Goal: Find contact information: Find contact information

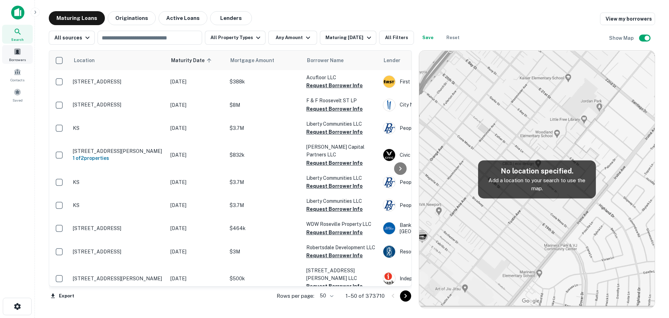
click at [17, 54] on span at bounding box center [18, 52] width 8 height 8
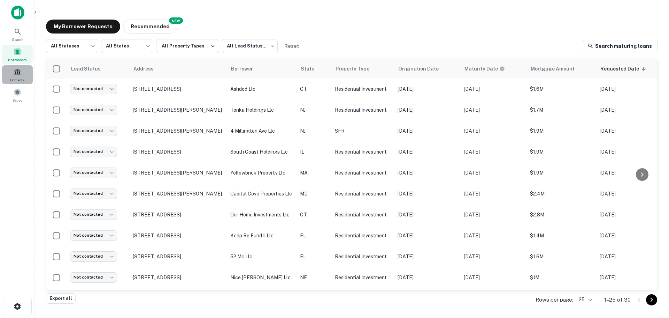
click at [20, 80] on span "Contacts" at bounding box center [17, 80] width 14 height 6
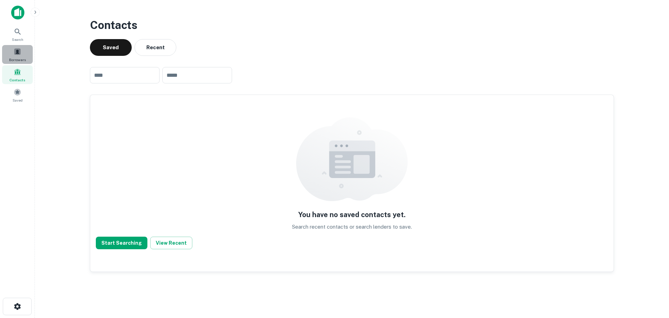
click at [21, 58] on span "Borrowers" at bounding box center [17, 60] width 17 height 6
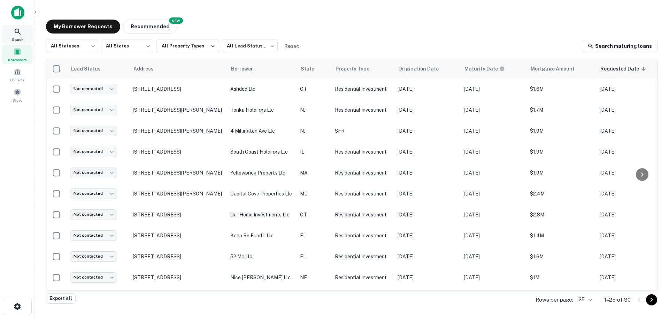
click at [21, 35] on icon at bounding box center [18, 32] width 8 height 8
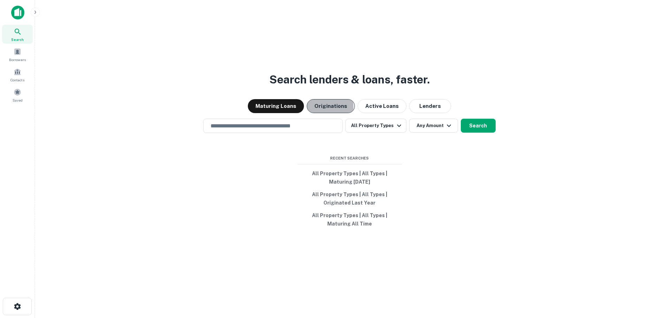
click at [315, 107] on button "Originations" at bounding box center [331, 106] width 48 height 14
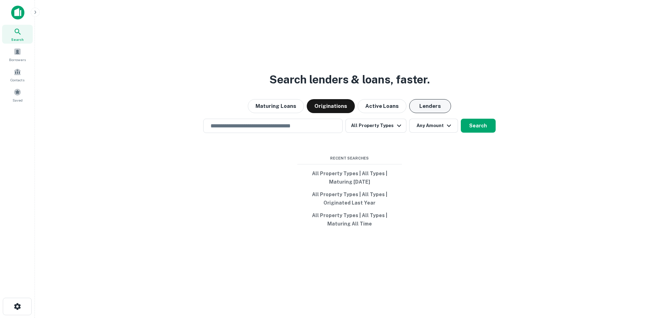
click at [417, 106] on button "Lenders" at bounding box center [430, 106] width 42 height 14
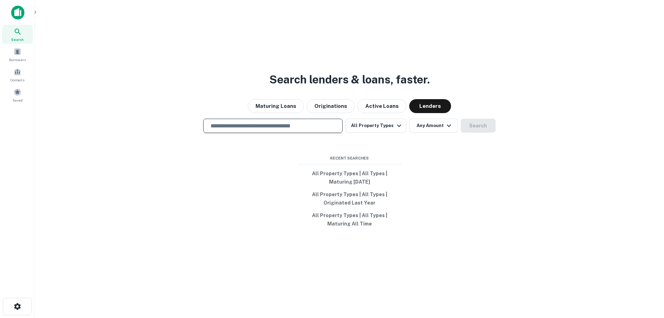
click at [283, 128] on input "text" at bounding box center [272, 126] width 133 height 8
click at [16, 95] on span at bounding box center [18, 92] width 8 height 8
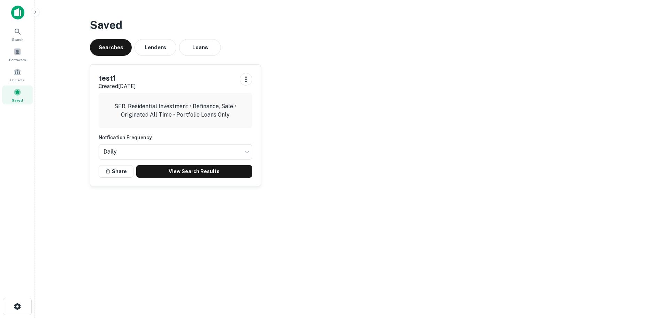
click at [188, 124] on div "SFR, Residential Investment • Refinance, Sale • Originated All Time • Portfolio…" at bounding box center [176, 110] width 154 height 35
click at [179, 107] on p "SFR, Residential Investment • Refinance, Sale • Originated All Time • Portfolio…" at bounding box center [175, 110] width 143 height 17
click at [165, 173] on link "View Search Results" at bounding box center [194, 171] width 116 height 13
click at [184, 169] on link "View Search Results" at bounding box center [194, 171] width 116 height 13
click at [216, 165] on link "View Search Results" at bounding box center [194, 171] width 116 height 13
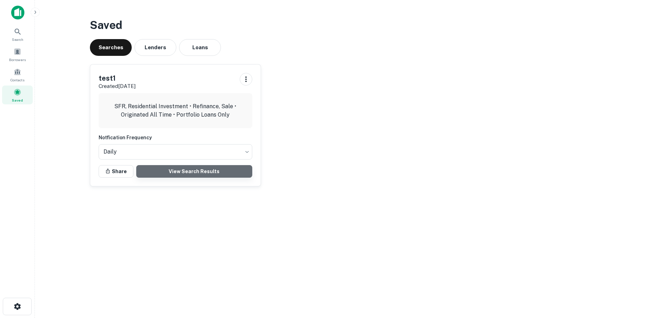
click at [207, 171] on link "View Search Results" at bounding box center [194, 171] width 116 height 13
click at [196, 169] on link "View Search Results" at bounding box center [194, 171] width 116 height 13
click at [170, 172] on link "View Search Results" at bounding box center [194, 171] width 116 height 13
click at [164, 173] on link "View Search Results" at bounding box center [194, 171] width 116 height 13
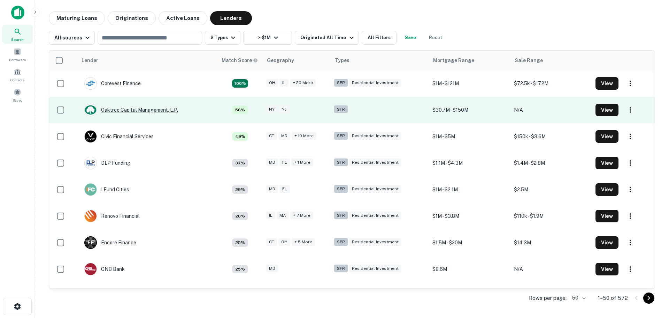
drag, startPoint x: 121, startPoint y: 110, endPoint x: 105, endPoint y: 109, distance: 16.0
click at [105, 109] on div "Oaktree Capital Management, L.p." at bounding box center [131, 110] width 94 height 13
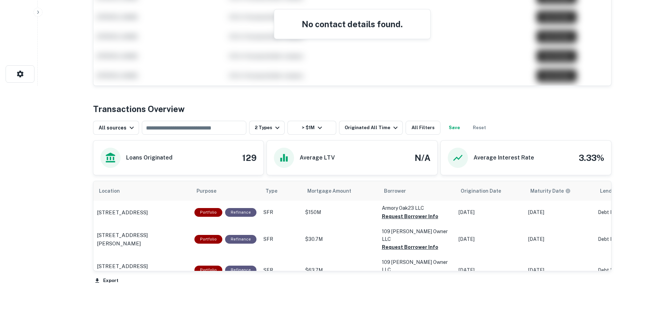
scroll to position [267, 0]
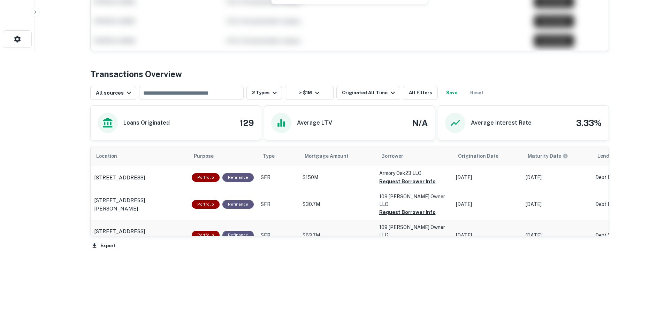
click at [399, 185] on button "Request Borrower Info" at bounding box center [407, 181] width 56 height 8
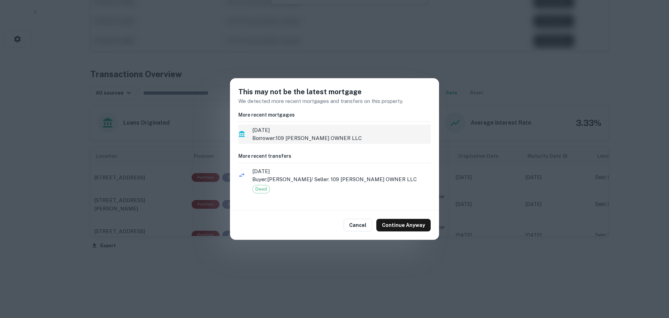
click at [318, 142] on p "Borrower: 109 MONTGOMERY OWNER LLC" at bounding box center [341, 138] width 178 height 8
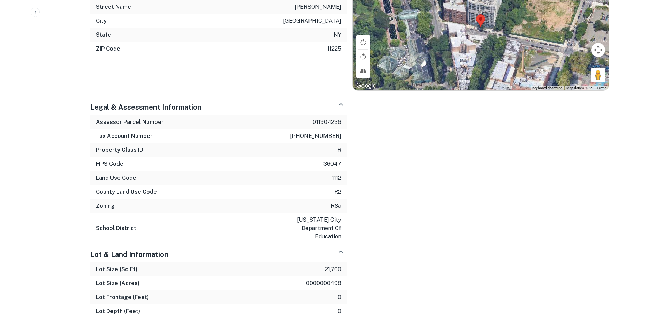
scroll to position [314, 0]
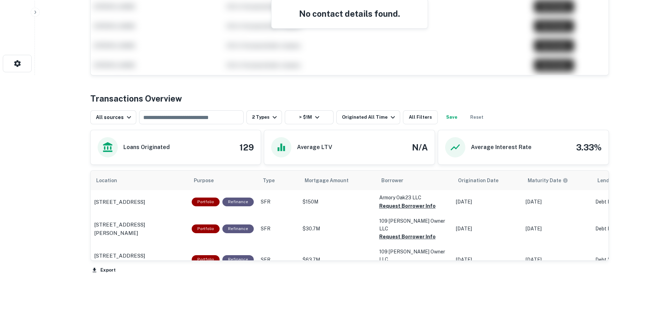
scroll to position [244, 0]
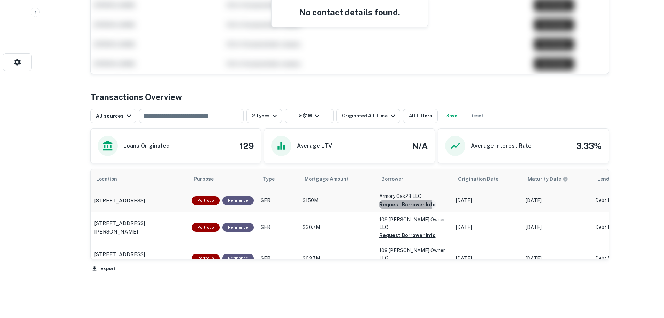
click at [398, 203] on button "Request Borrower Info" at bounding box center [407, 204] width 56 height 8
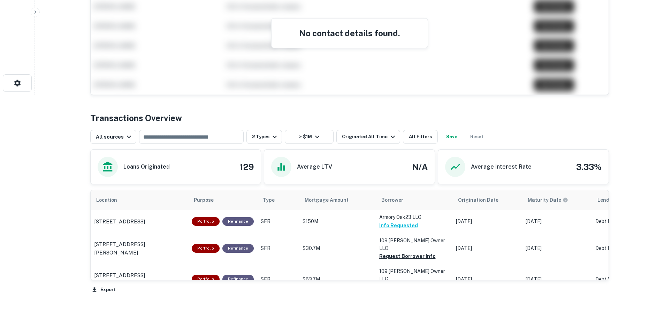
scroll to position [267, 0]
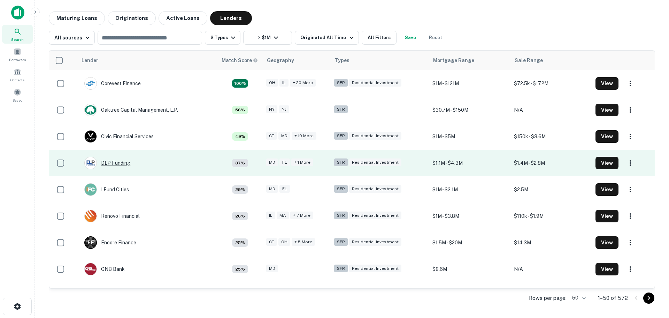
click at [121, 164] on div "DLP Funding" at bounding box center [107, 163] width 46 height 13
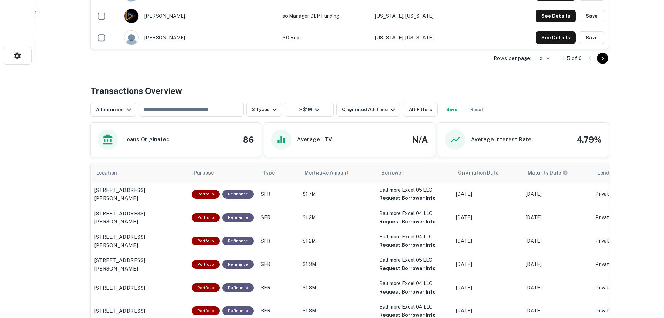
scroll to position [314, 0]
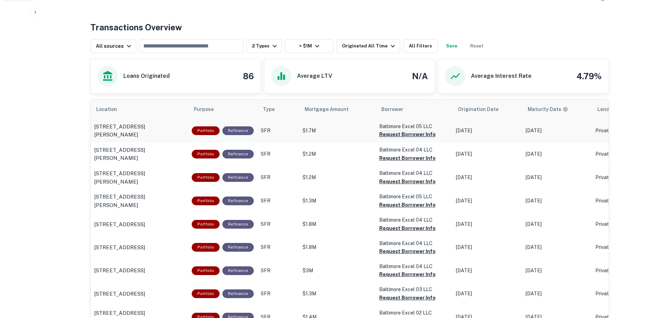
click at [411, 132] on button "Request Borrower Info" at bounding box center [407, 134] width 56 height 8
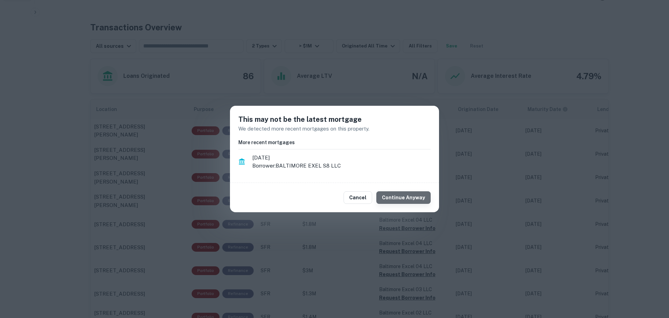
click at [414, 199] on button "Continue Anyway" at bounding box center [403, 197] width 54 height 13
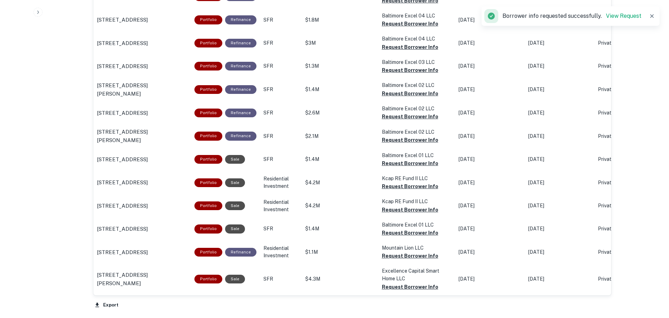
scroll to position [593, 0]
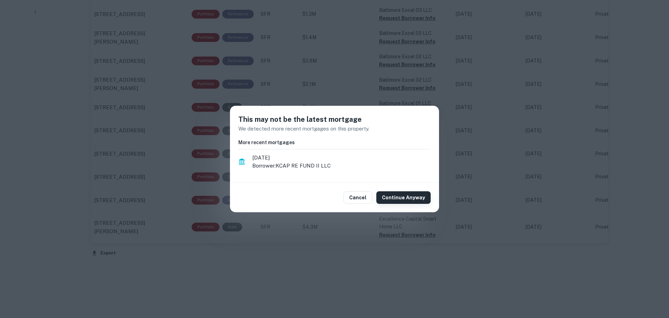
click at [401, 195] on button "Continue Anyway" at bounding box center [403, 197] width 54 height 13
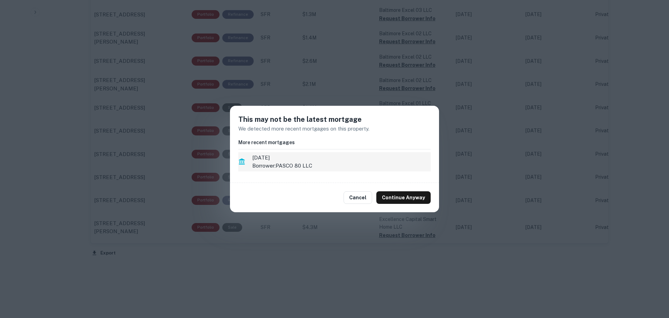
click at [307, 166] on p "Borrower: PASCO 80 LLC" at bounding box center [341, 165] width 178 height 8
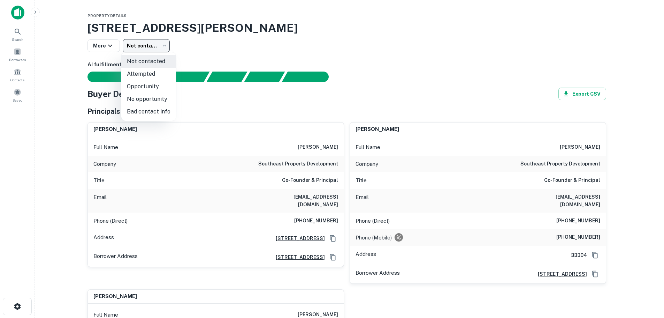
click at [131, 47] on body "Search Borrowers Contacts Saved Property Details 9931 Aquarius Dr, Port Richey,…" at bounding box center [332, 159] width 664 height 318
click at [412, 39] on div at bounding box center [334, 159] width 669 height 318
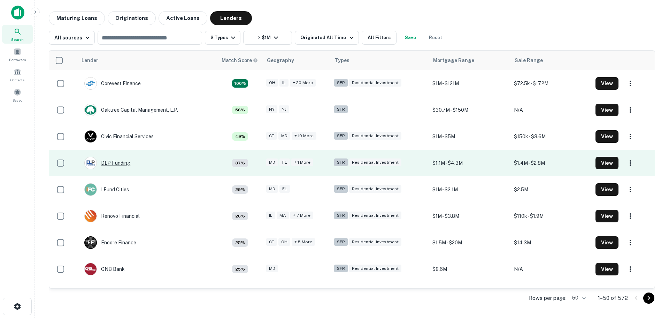
click at [122, 160] on div "DLP Funding" at bounding box center [107, 163] width 46 height 13
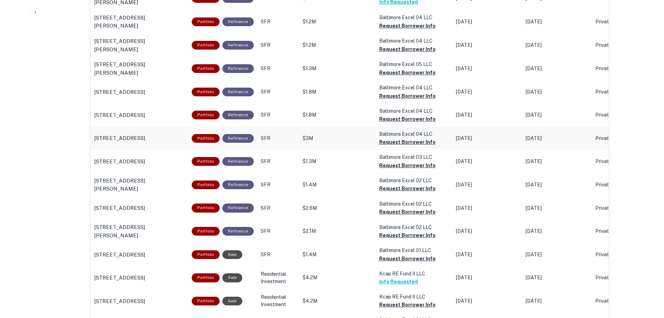
scroll to position [349, 0]
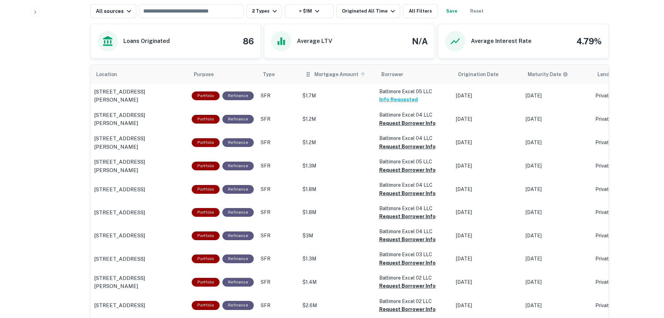
click at [360, 75] on icon "scrollable content" at bounding box center [363, 74] width 6 height 6
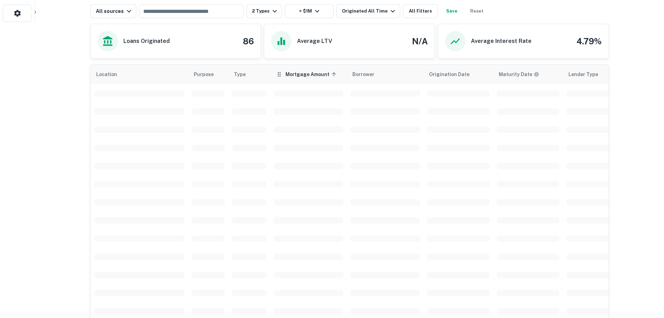
scroll to position [349, 0]
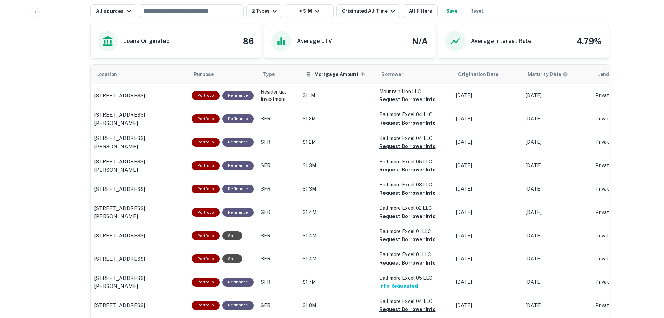
click at [356, 77] on span "Mortgage Amount sorted ascending" at bounding box center [340, 74] width 53 height 8
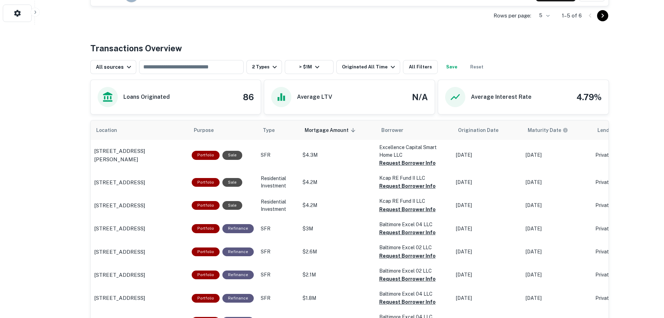
scroll to position [349, 0]
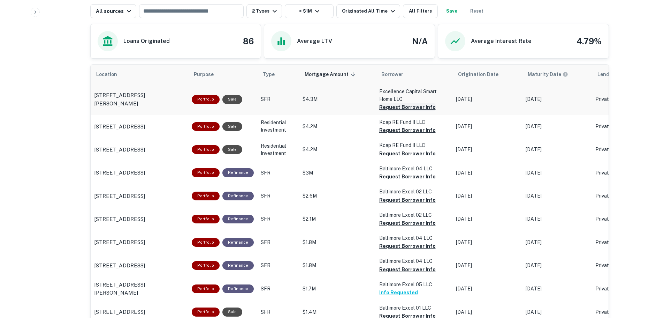
click at [398, 105] on button "Request Borrower Info" at bounding box center [407, 107] width 56 height 8
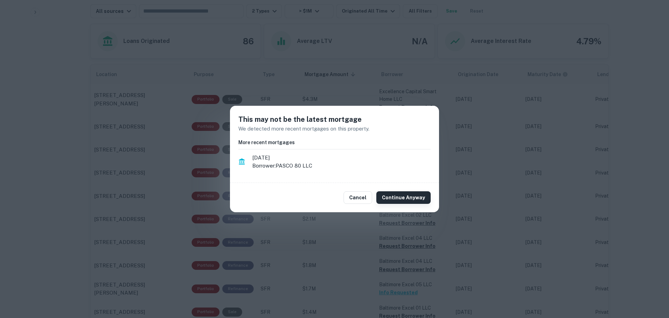
click at [401, 198] on button "Continue Anyway" at bounding box center [403, 197] width 54 height 13
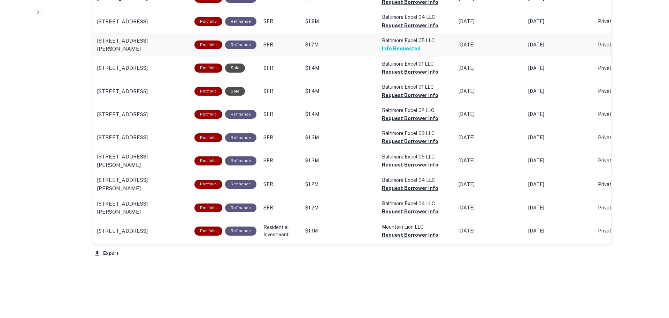
scroll to position [593, 0]
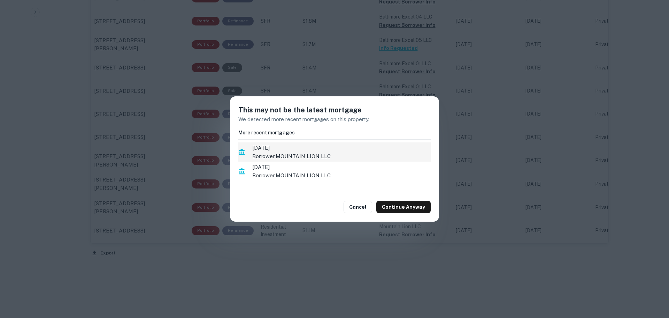
click at [342, 154] on p "Borrower: MOUNTAIN LION LLC" at bounding box center [341, 156] width 178 height 8
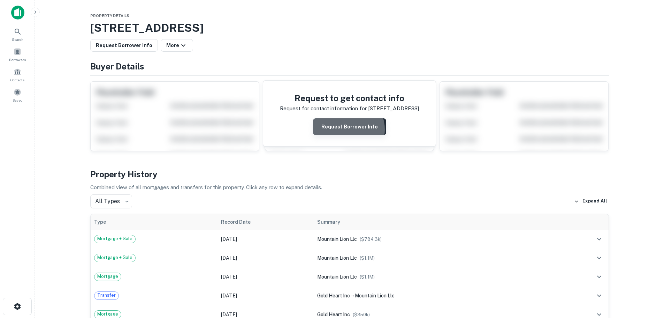
click at [348, 129] on button "Request Borrower Info" at bounding box center [349, 126] width 73 height 17
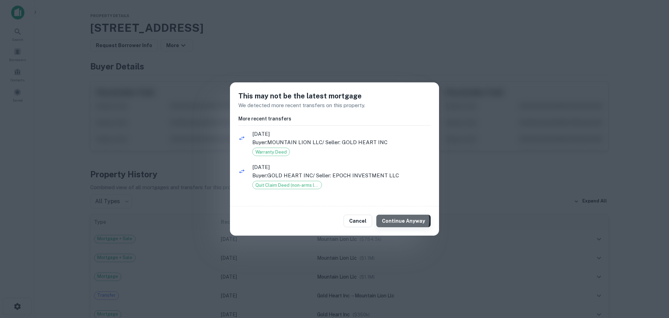
click at [401, 220] on button "Continue Anyway" at bounding box center [403, 220] width 54 height 13
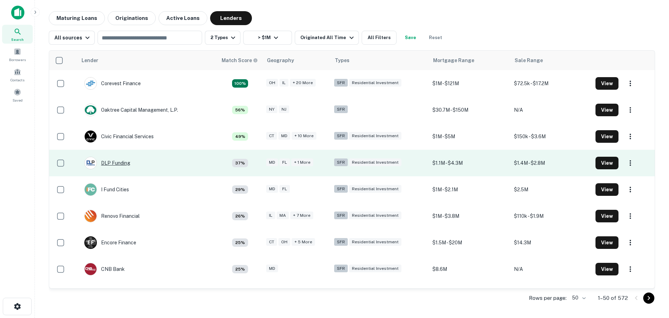
click at [119, 159] on div "DLP Funding" at bounding box center [107, 163] width 46 height 13
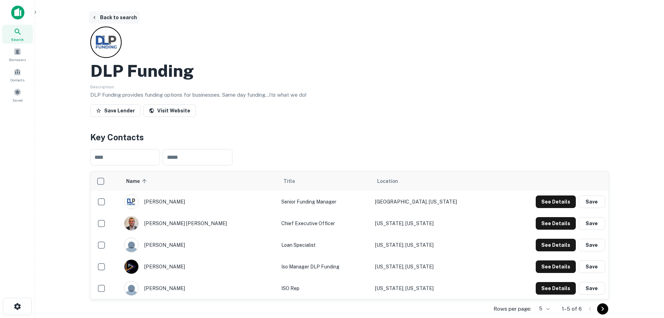
click at [114, 15] on button "Back to search" at bounding box center [114, 17] width 51 height 13
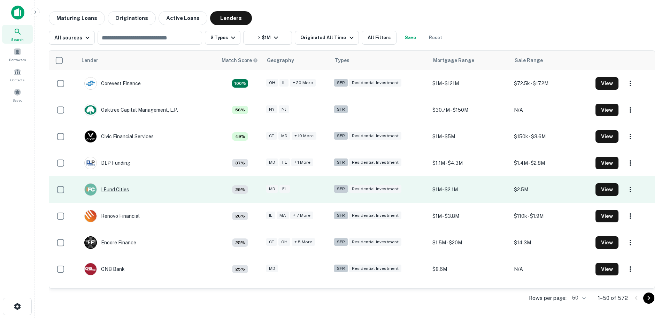
click at [116, 186] on div "I Fund Cities" at bounding box center [106, 189] width 45 height 13
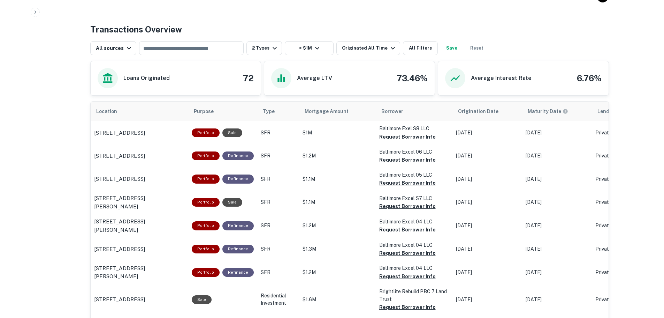
scroll to position [349, 0]
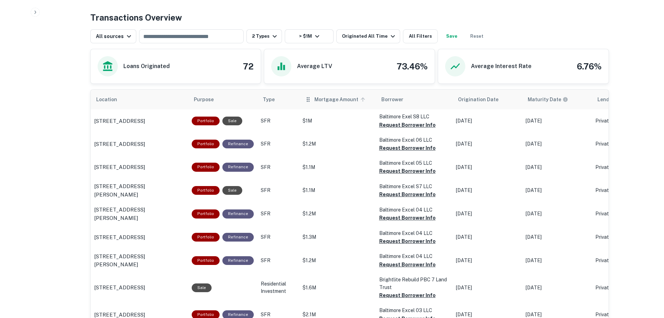
click at [360, 99] on icon "scrollable content" at bounding box center [363, 99] width 6 height 6
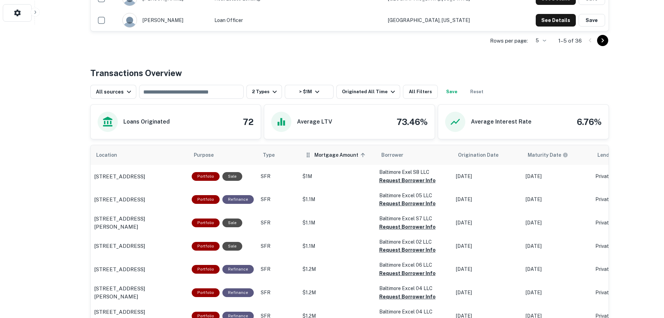
scroll to position [349, 0]
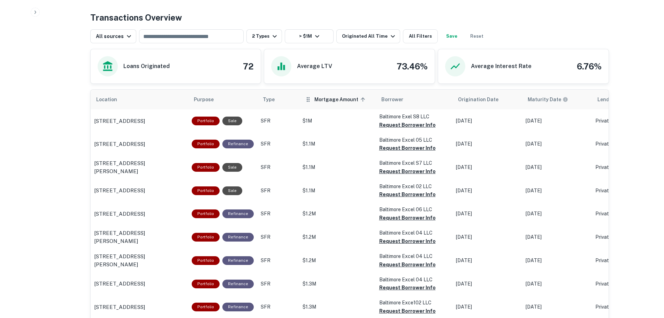
click at [351, 101] on span "Mortgage Amount sorted ascending" at bounding box center [340, 99] width 53 height 8
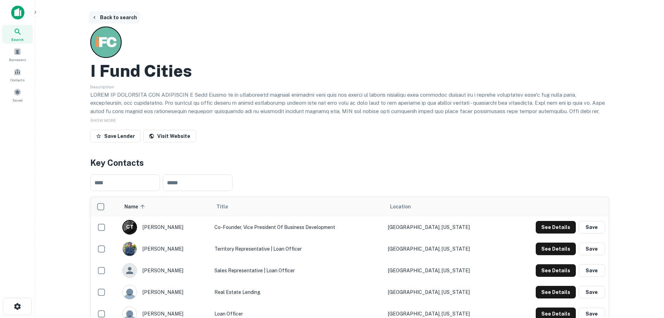
click at [109, 17] on button "Back to search" at bounding box center [114, 17] width 51 height 13
click at [110, 15] on button "Back to search" at bounding box center [114, 17] width 51 height 13
click at [117, 18] on button "Back to search" at bounding box center [114, 17] width 51 height 13
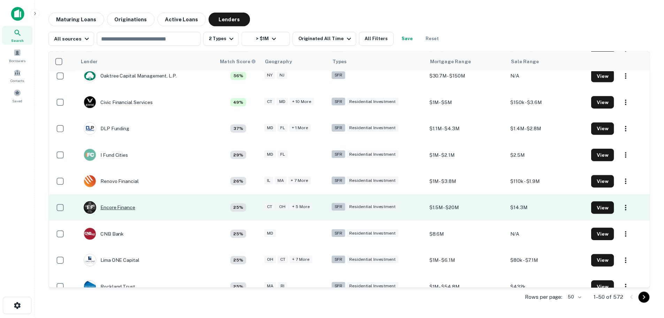
scroll to position [47, 0]
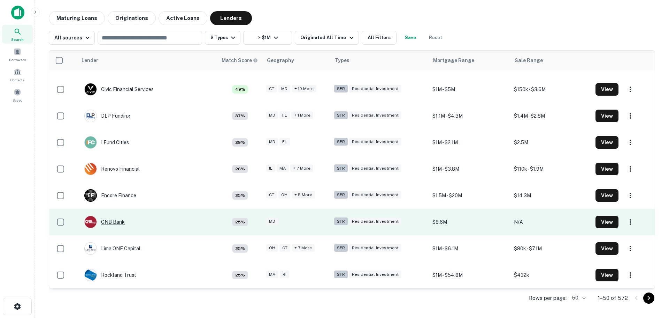
click at [116, 221] on div "CNB Bank" at bounding box center [104, 221] width 40 height 13
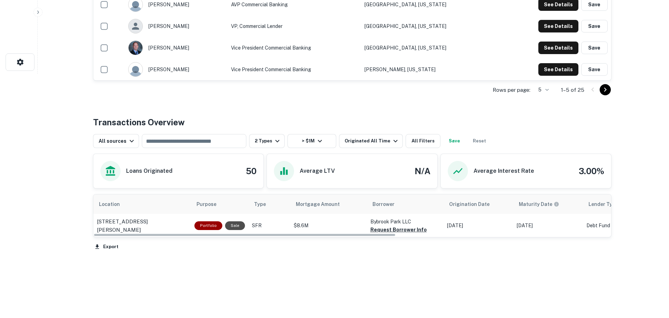
scroll to position [245, 0]
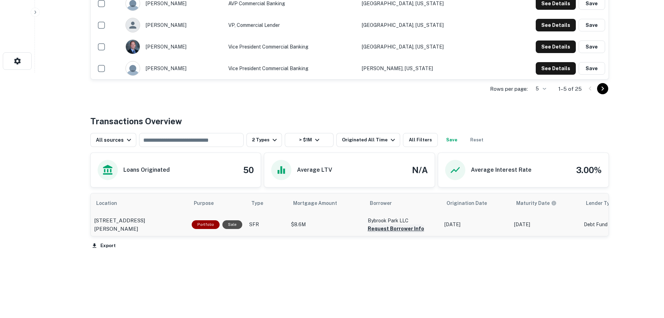
click at [381, 228] on button "Request Borrower Info" at bounding box center [396, 228] width 56 height 8
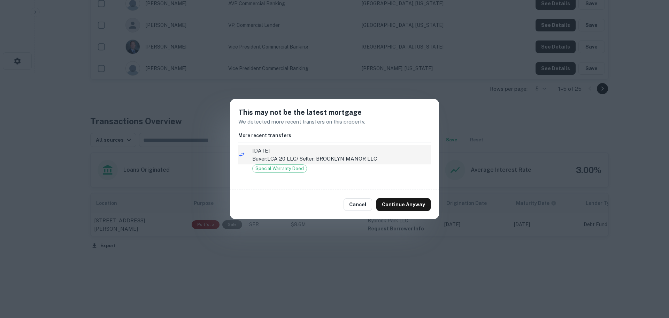
click at [366, 159] on p "Buyer: LCA 20 LLC / Seller: BROOKLYN MANOR LLC" at bounding box center [341, 158] width 178 height 8
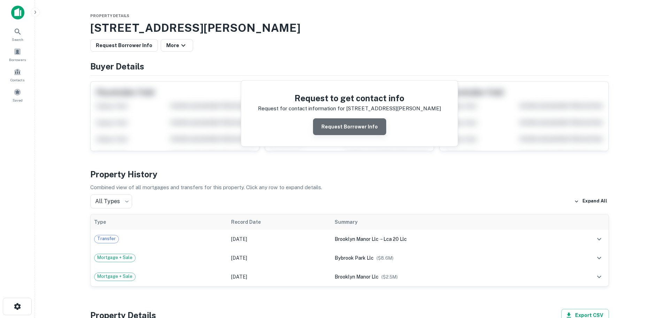
click at [365, 130] on button "Request Borrower Info" at bounding box center [349, 126] width 73 height 17
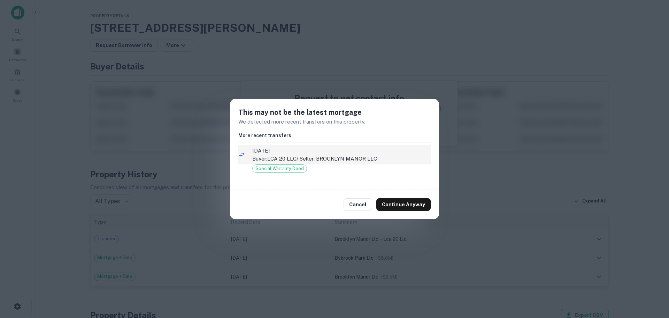
click at [340, 146] on li "11/8/2022 Buyer: LCA 20 LLC / Seller: BROOKLYN MANOR LLC" at bounding box center [334, 154] width 192 height 19
click at [339, 155] on p "Buyer: LCA 20 LLC / Seller: BROOKLYN MANOR LLC" at bounding box center [341, 158] width 178 height 8
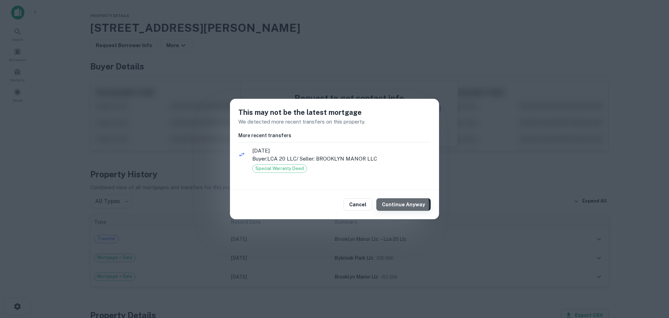
click at [389, 205] on button "Continue Anyway" at bounding box center [403, 204] width 54 height 13
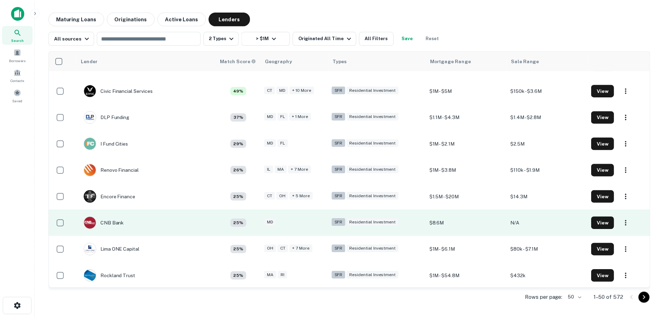
scroll to position [47, 0]
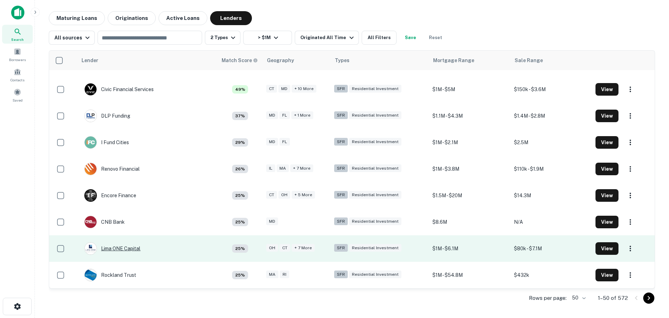
click at [111, 247] on div "Lima ONE Capital" at bounding box center [112, 248] width 56 height 13
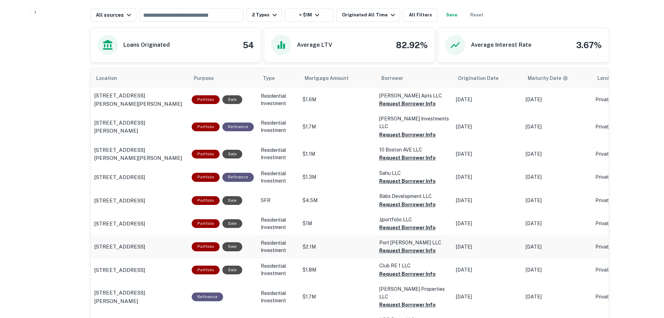
scroll to position [349, 0]
click at [356, 80] on icon "scrollable content" at bounding box center [353, 78] width 6 height 6
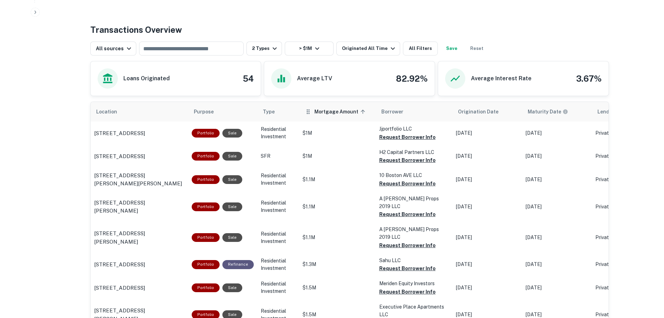
scroll to position [349, 0]
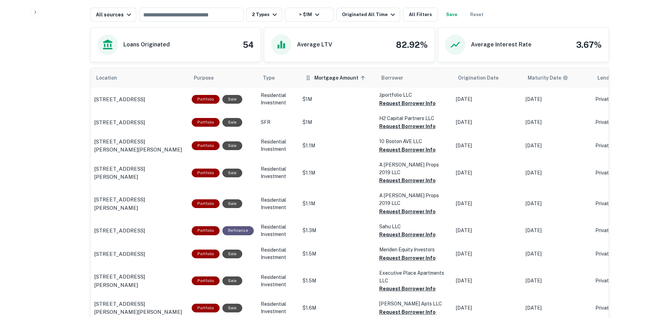
click at [360, 76] on icon "scrollable content" at bounding box center [363, 78] width 6 height 6
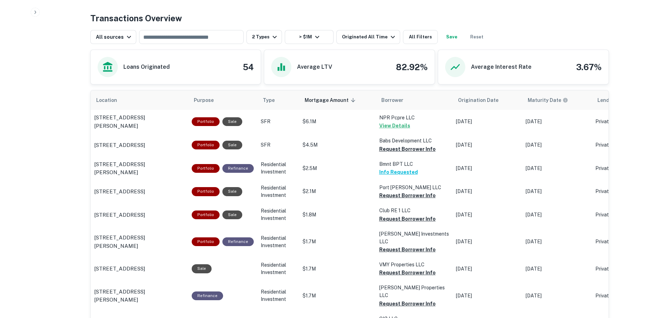
scroll to position [350, 0]
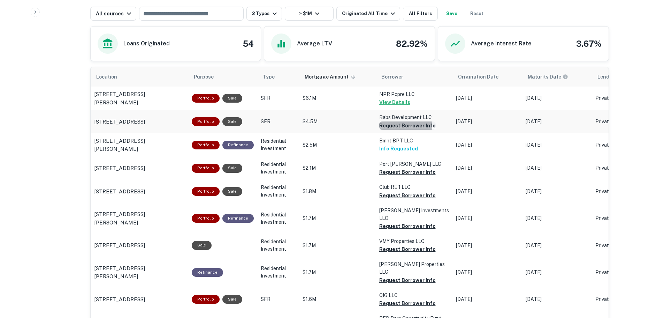
click at [389, 127] on button "Request Borrower Info" at bounding box center [407, 125] width 56 height 8
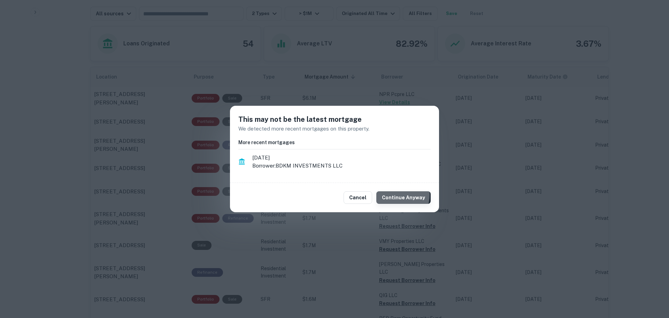
click at [399, 195] on button "Continue Anyway" at bounding box center [403, 197] width 54 height 13
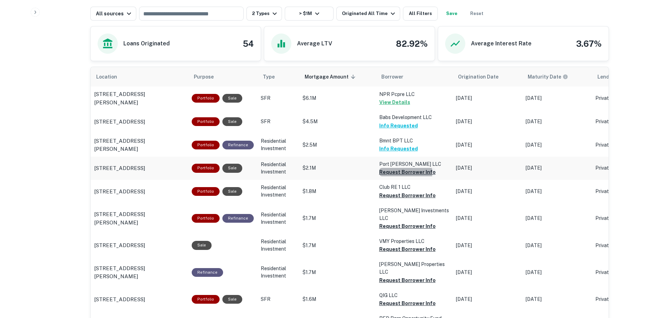
click at [382, 173] on button "Request Borrower Info" at bounding box center [407, 172] width 56 height 8
click at [387, 196] on button "Request Borrower Info" at bounding box center [407, 195] width 56 height 8
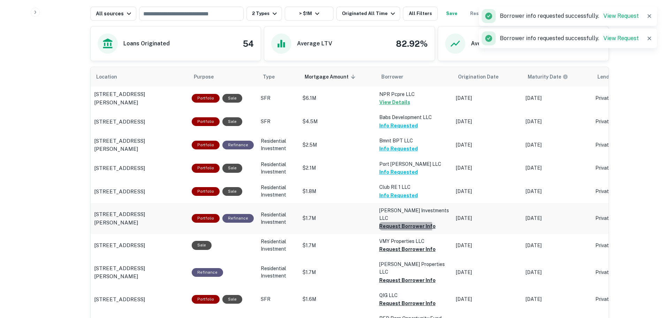
click at [390, 226] on button "Request Borrower Info" at bounding box center [407, 226] width 56 height 8
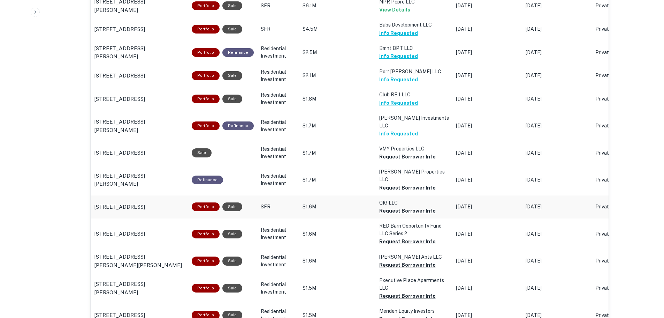
scroll to position [454, 0]
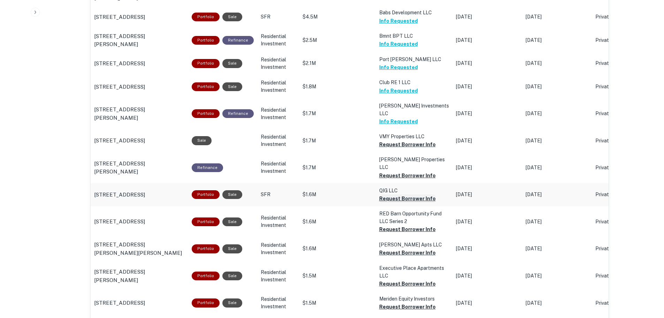
click at [403, 148] on button "Request Borrower Info" at bounding box center [407, 144] width 56 height 8
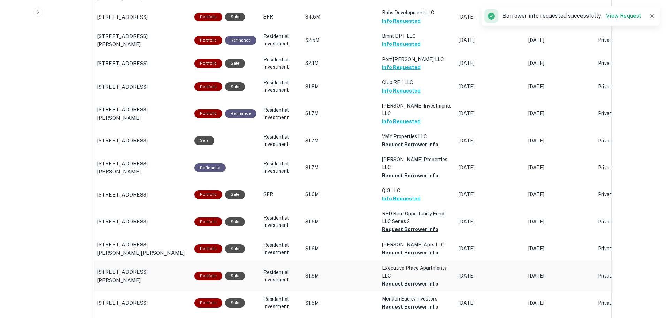
scroll to position [489, 0]
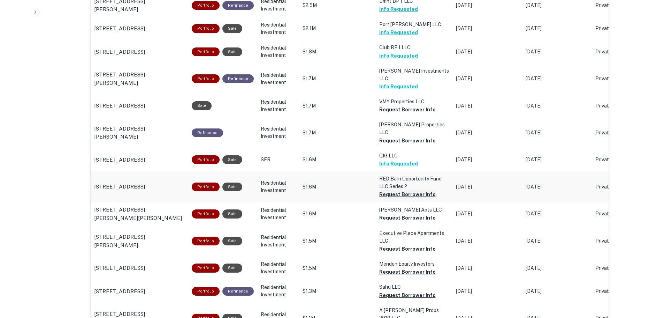
click at [394, 114] on button "Request Borrower Info" at bounding box center [407, 109] width 56 height 8
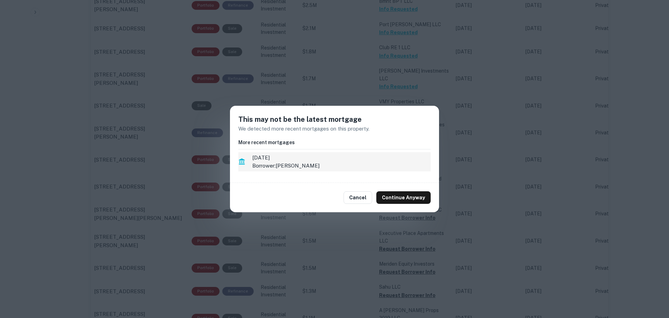
click at [340, 163] on p "Borrower: MOORE RAHEEM" at bounding box center [341, 165] width 178 height 8
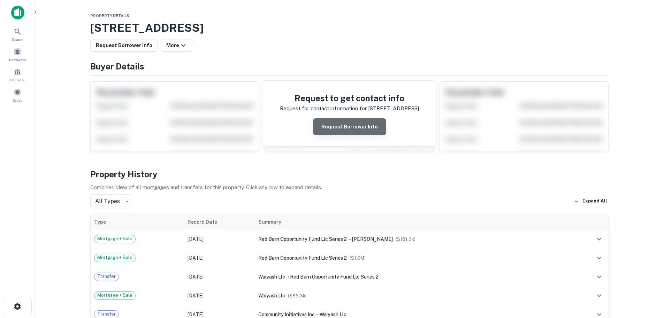
click at [355, 132] on button "Request Borrower Info" at bounding box center [349, 126] width 73 height 17
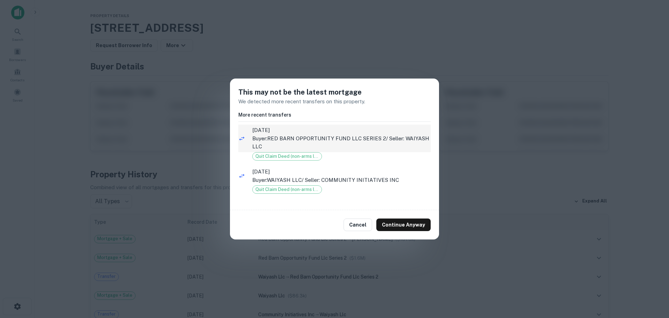
click at [363, 138] on p "Buyer: RED BARN OPPORTUNITY FUND LLC SERIES 2 / Seller: WAIYASH LLC" at bounding box center [341, 142] width 178 height 16
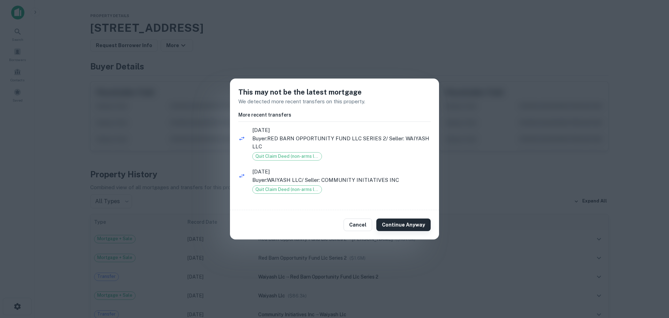
click at [401, 224] on button "Continue Anyway" at bounding box center [403, 224] width 54 height 13
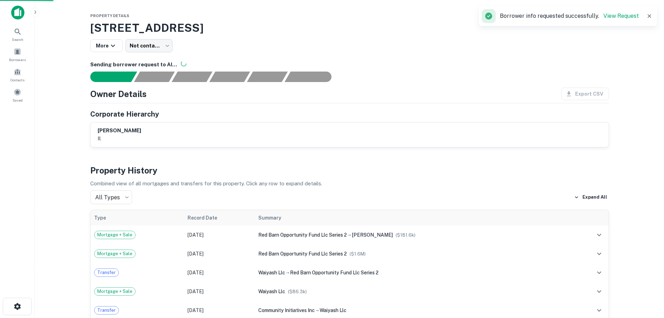
scroll to position [489, 0]
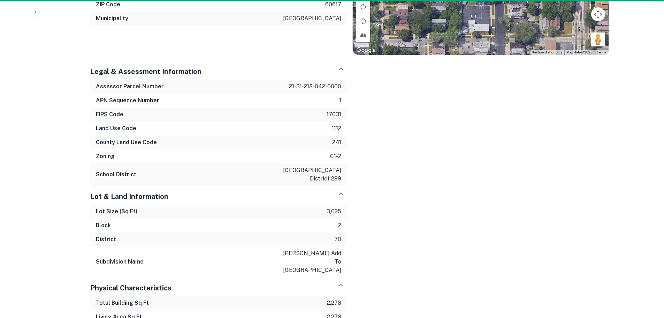
scroll to position [349, 0]
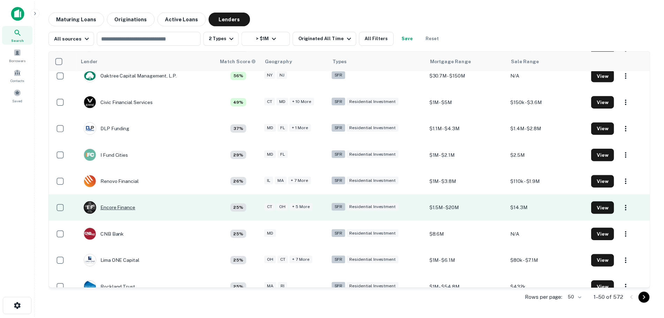
scroll to position [47, 0]
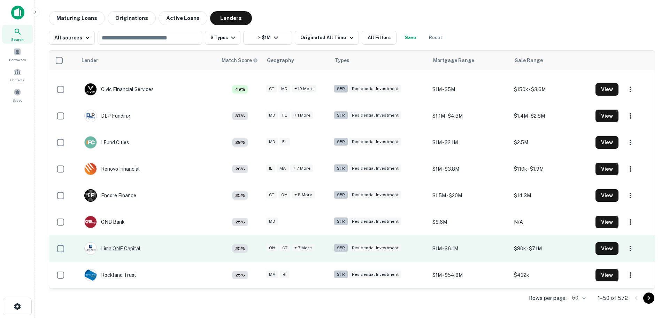
click at [117, 249] on div "Lima ONE Capital" at bounding box center [112, 248] width 56 height 13
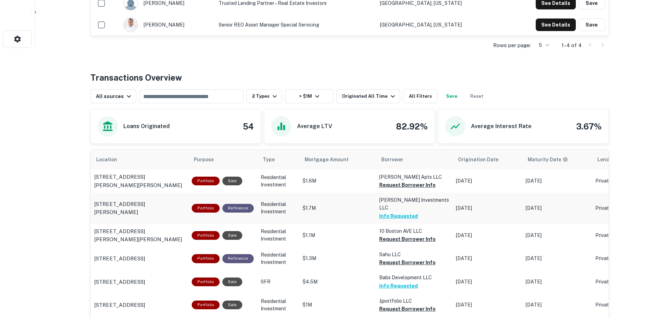
scroll to position [279, 0]
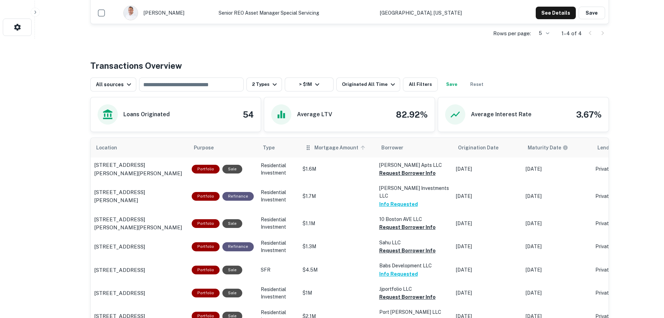
click at [360, 148] on icon "scrollable content" at bounding box center [363, 147] width 6 height 6
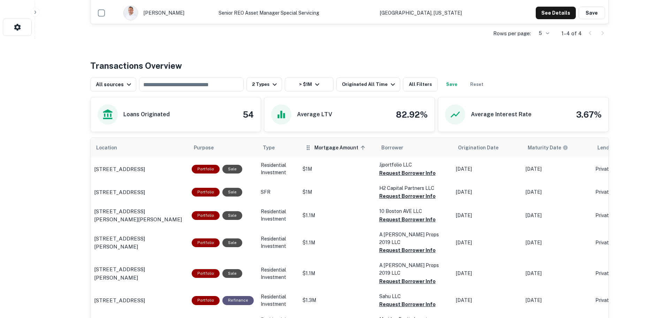
click at [360, 146] on icon "scrollable content" at bounding box center [363, 147] width 6 height 6
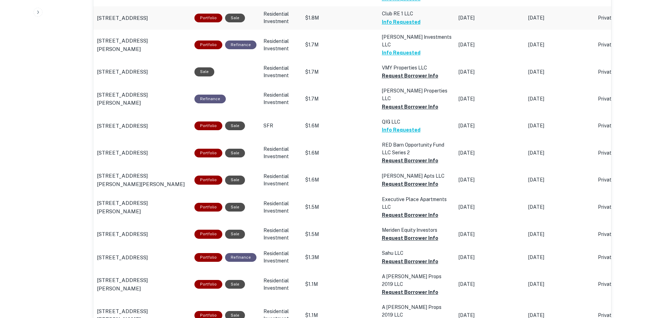
scroll to position [558, 0]
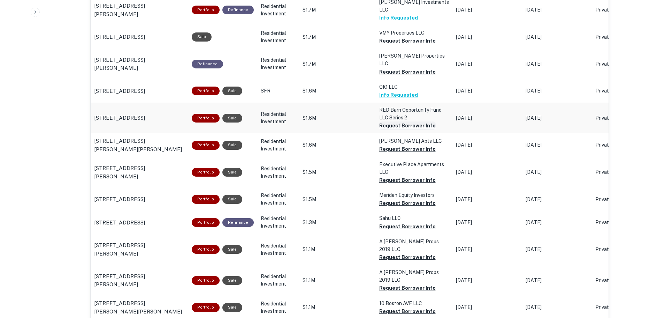
click at [401, 45] on button "Request Borrower Info" at bounding box center [407, 41] width 56 height 8
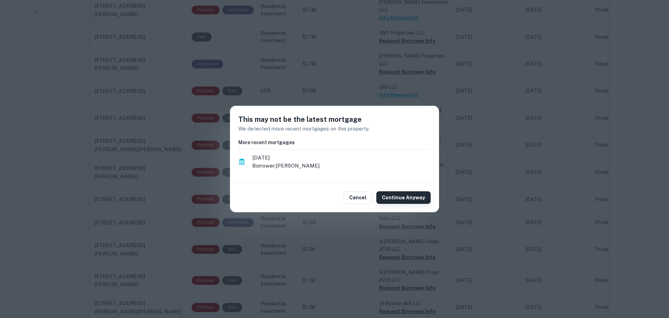
click at [395, 200] on button "Continue Anyway" at bounding box center [403, 197] width 54 height 13
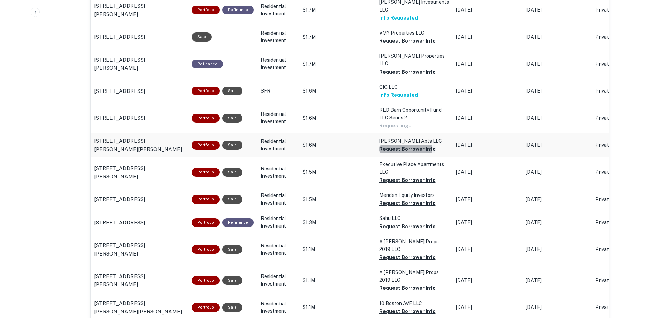
click at [393, 45] on button "Request Borrower Info" at bounding box center [407, 41] width 56 height 8
click at [400, 45] on button "Request Borrower Info" at bounding box center [407, 41] width 56 height 8
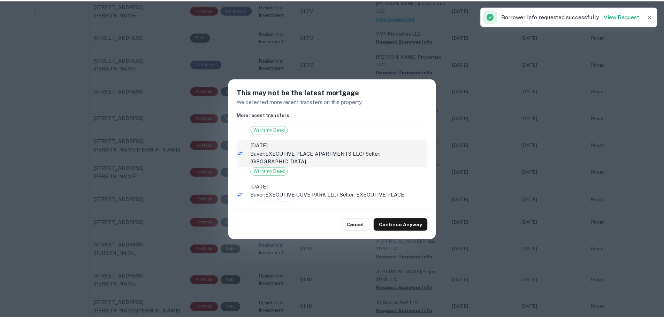
scroll to position [50, 0]
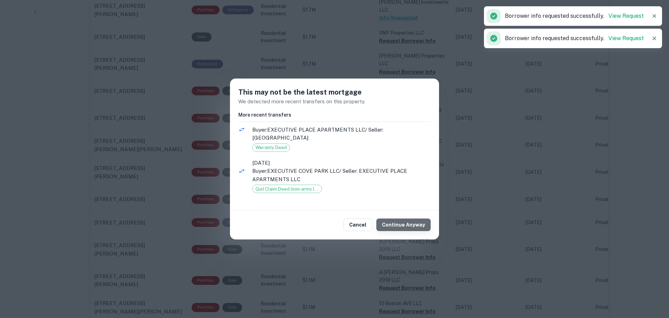
click at [409, 226] on button "Continue Anyway" at bounding box center [403, 224] width 54 height 13
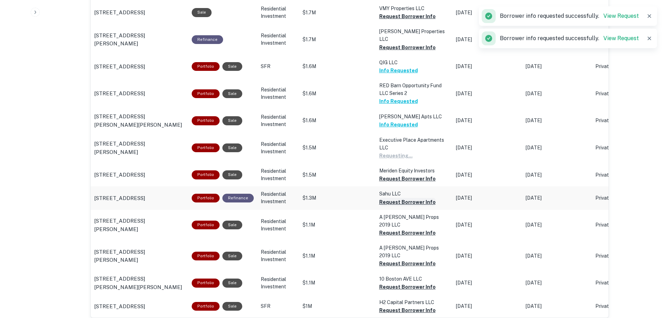
scroll to position [593, 0]
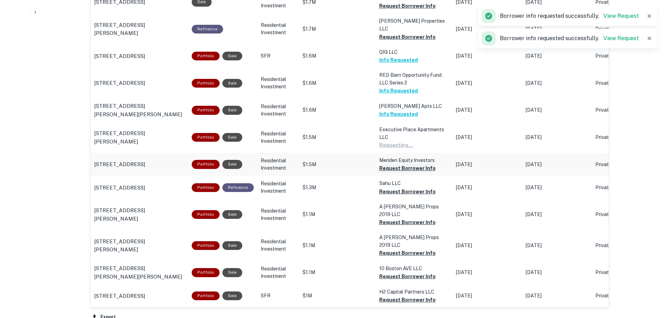
click at [407, 10] on button "Request Borrower Info" at bounding box center [407, 6] width 56 height 8
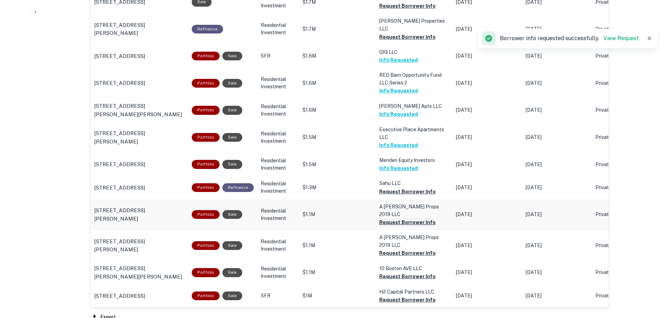
click at [399, 10] on button "Request Borrower Info" at bounding box center [407, 6] width 56 height 8
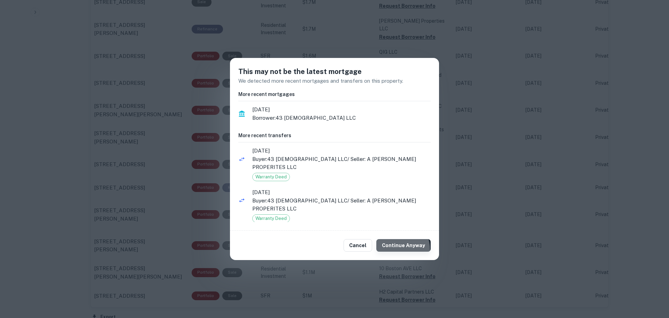
click at [397, 245] on button "Continue Anyway" at bounding box center [403, 245] width 54 height 13
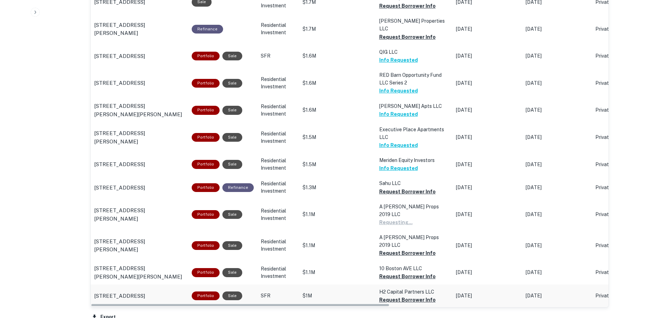
scroll to position [627, 0]
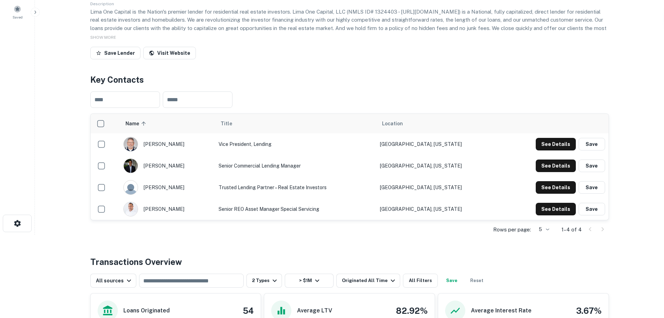
scroll to position [0, 0]
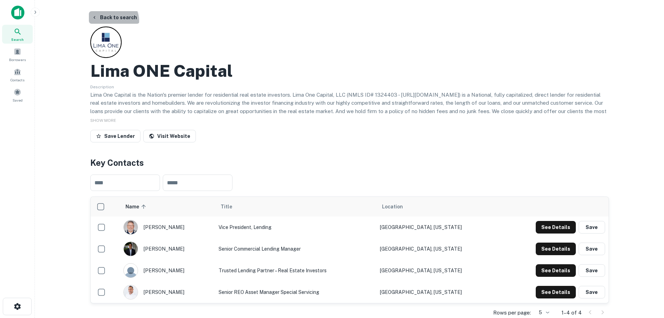
click at [110, 21] on button "Back to search" at bounding box center [114, 17] width 51 height 13
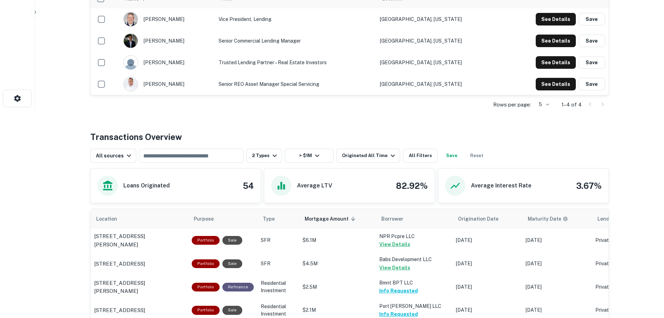
scroll to position [35, 0]
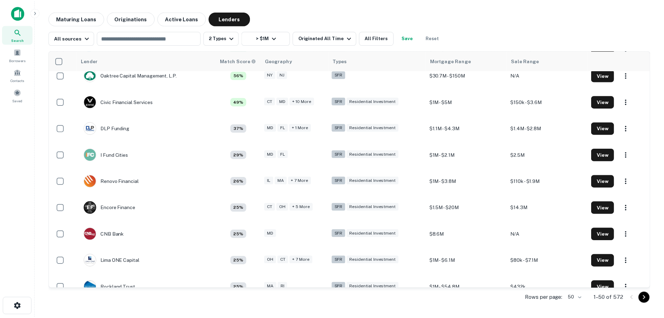
scroll to position [47, 0]
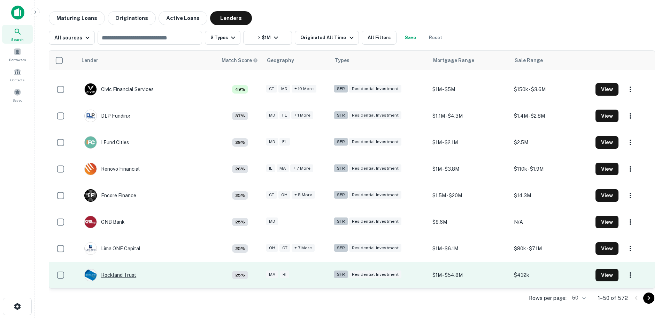
click at [123, 275] on div "Rockland Trust" at bounding box center [110, 274] width 52 height 13
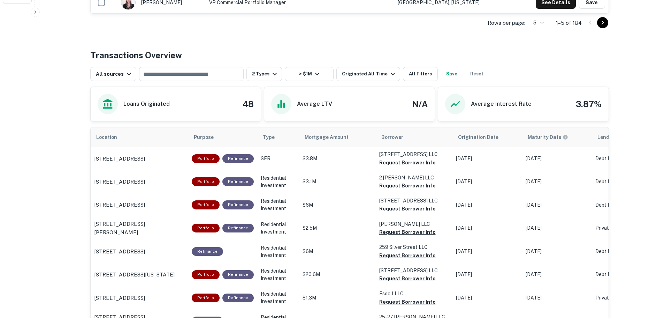
scroll to position [314, 0]
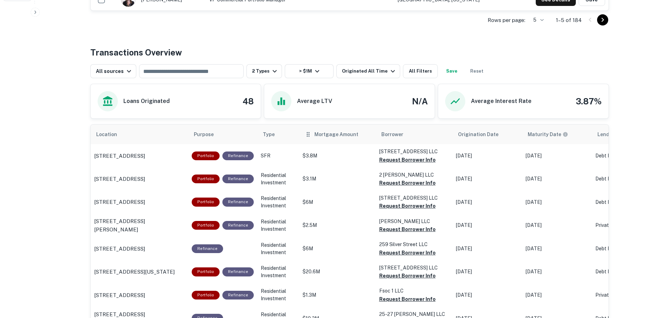
click at [366, 137] on div "Mortgage Amount" at bounding box center [338, 134] width 66 height 8
click at [360, 135] on icon "scrollable content" at bounding box center [363, 134] width 6 height 6
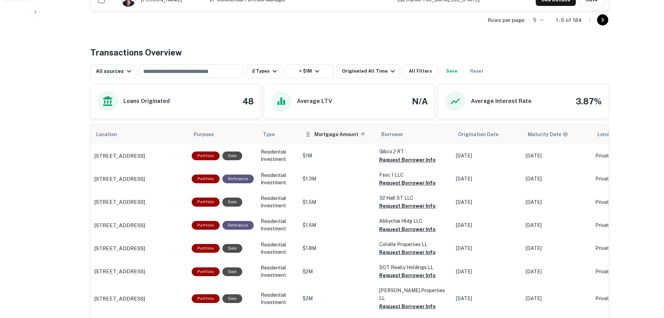
click at [360, 136] on icon "scrollable content" at bounding box center [363, 134] width 6 height 6
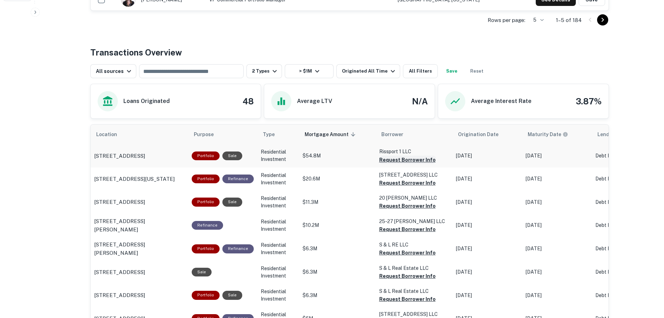
click at [394, 159] on button "Request Borrower Info" at bounding box center [407, 159] width 56 height 8
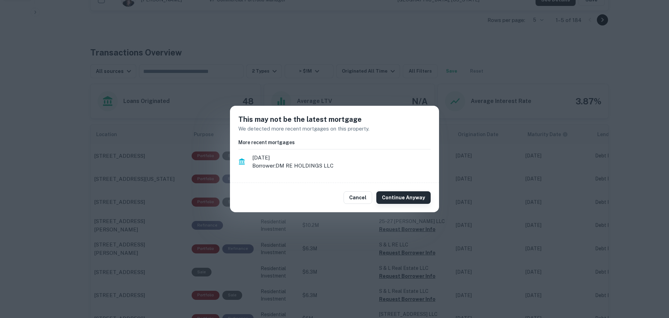
click at [403, 196] on button "Continue Anyway" at bounding box center [403, 197] width 54 height 13
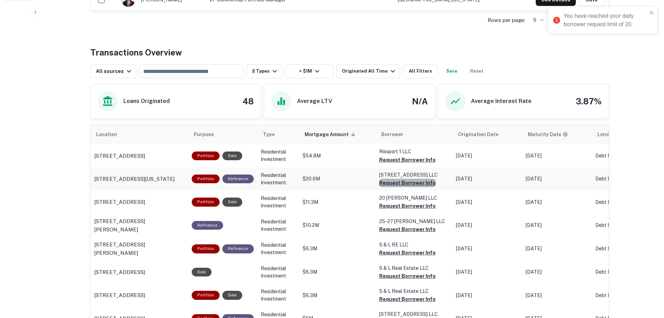
click at [407, 164] on button "Request Borrower Info" at bounding box center [407, 159] width 56 height 8
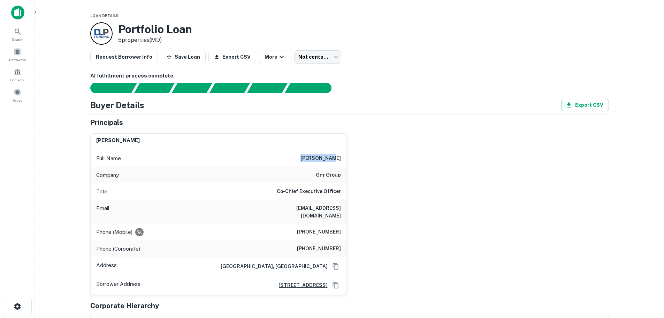
drag, startPoint x: 310, startPoint y: 157, endPoint x: 342, endPoint y: 157, distance: 32.1
click at [342, 157] on div "Full Name [PERSON_NAME]" at bounding box center [219, 158] width 256 height 17
copy h6 "[PERSON_NAME]"
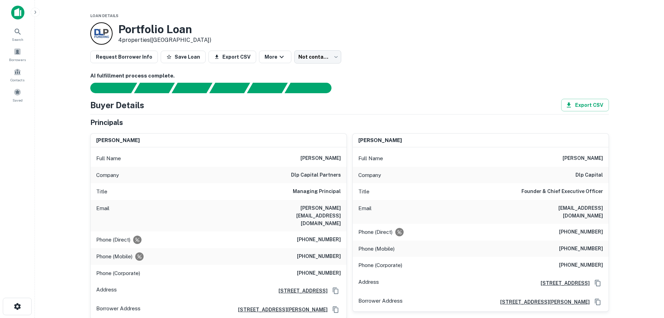
drag, startPoint x: 139, startPoint y: 142, endPoint x: 119, endPoint y: 143, distance: 20.3
click at [119, 143] on div "[PERSON_NAME]" at bounding box center [219, 141] width 256 height 14
copy h6 "[PERSON_NAME]"
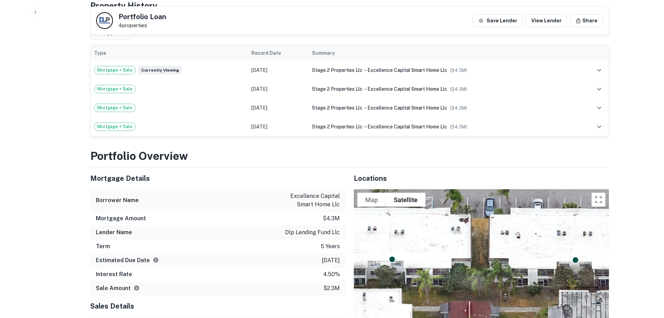
scroll to position [470, 0]
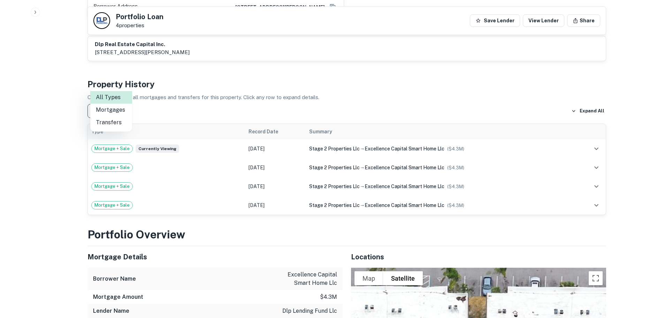
click at [112, 121] on li "Transfers" at bounding box center [111, 122] width 42 height 13
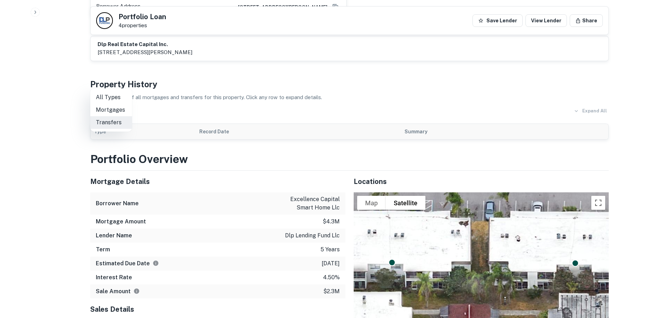
click at [110, 97] on li "All Types" at bounding box center [111, 97] width 42 height 13
type input "***"
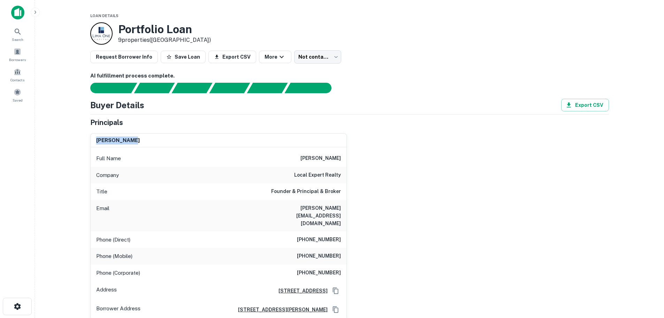
drag, startPoint x: 120, startPoint y: 141, endPoint x: 97, endPoint y: 141, distance: 23.4
click at [97, 141] on div "kristy moore" at bounding box center [219, 141] width 256 height 14
copy h6 "kristy moore"
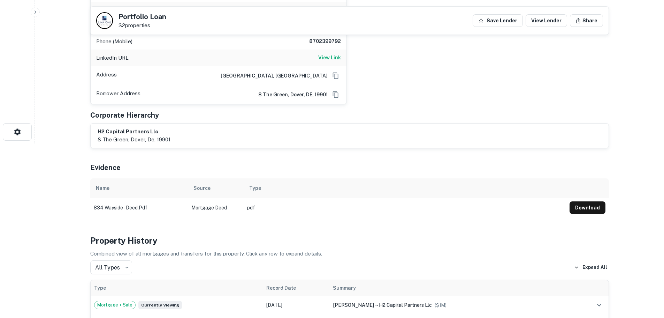
scroll to position [244, 0]
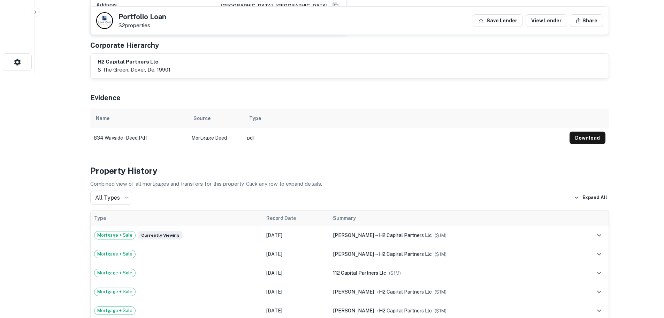
click at [250, 128] on td "pdf" at bounding box center [405, 138] width 322 height 20
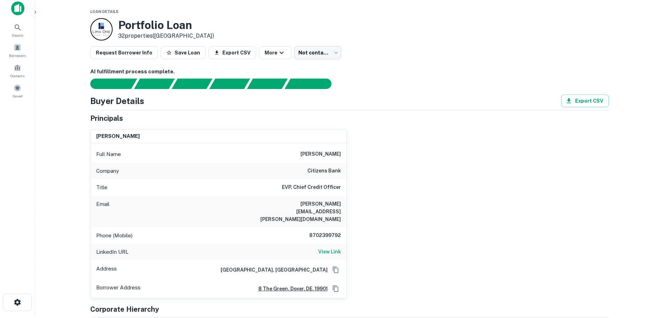
scroll to position [0, 0]
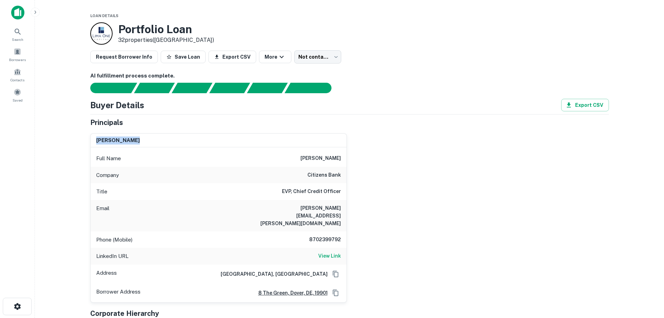
drag, startPoint x: 131, startPoint y: 138, endPoint x: 95, endPoint y: 141, distance: 36.4
click at [95, 141] on div "[PERSON_NAME]" at bounding box center [219, 141] width 256 height 14
copy h6 "[PERSON_NAME]"
click at [16, 54] on span at bounding box center [18, 52] width 8 height 8
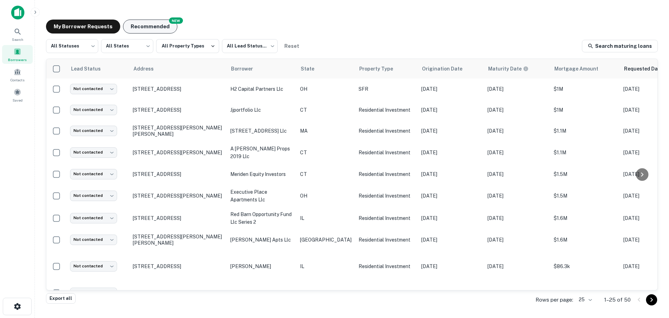
click at [146, 28] on button "Recommended" at bounding box center [150, 27] width 54 height 14
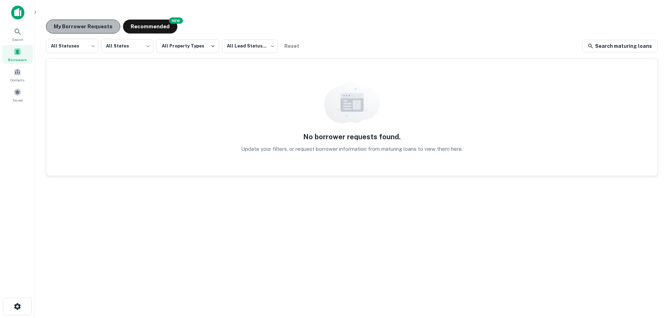
click at [89, 28] on button "My Borrower Requests" at bounding box center [83, 27] width 74 height 14
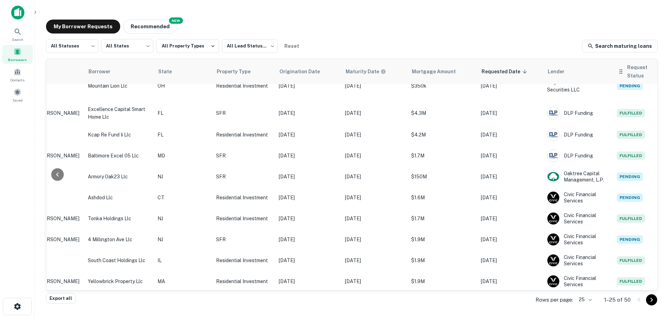
scroll to position [354, 143]
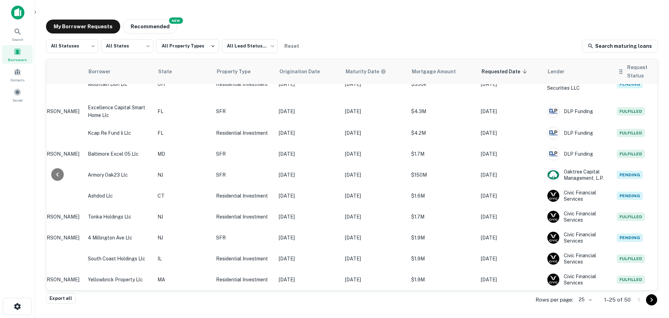
click at [664, 72] on icon at bounding box center [667, 71] width 6 height 6
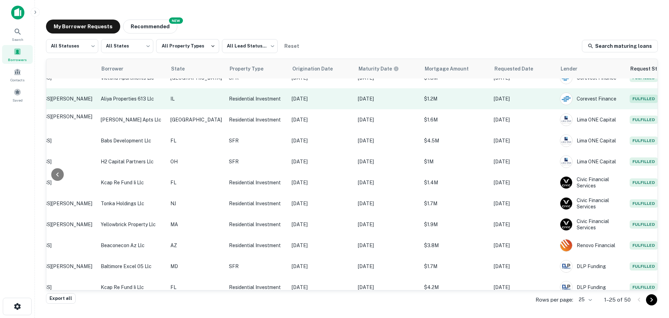
scroll to position [325, 130]
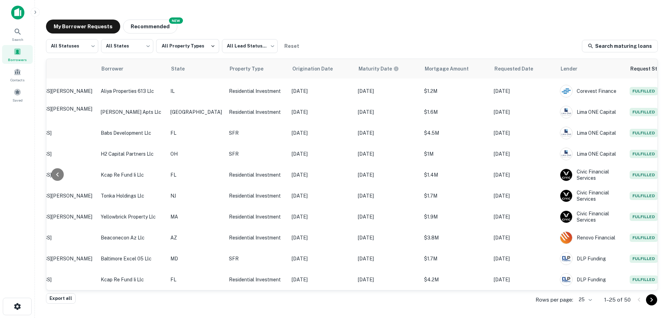
click at [592, 298] on body "Search Borrowers Contacts Saved My Borrower Requests NEW Recommended All Status…" at bounding box center [334, 159] width 669 height 318
click at [588, 270] on li "100" at bounding box center [586, 265] width 24 height 13
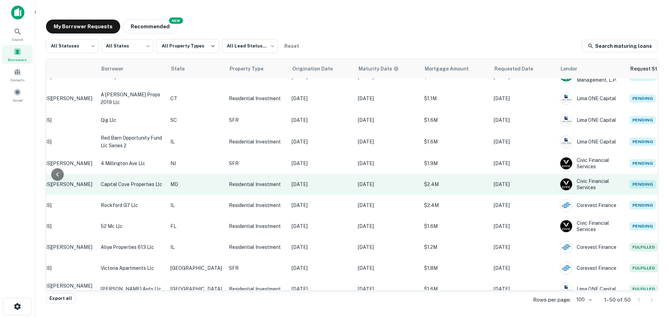
scroll to position [0, 130]
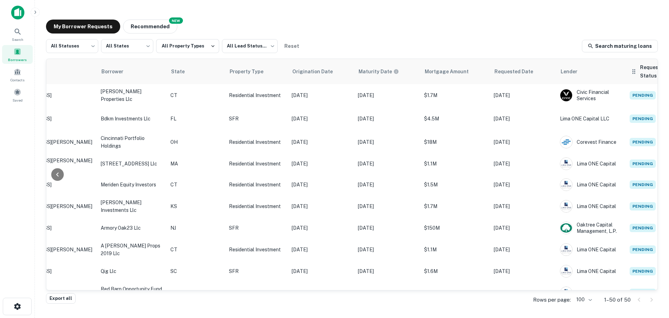
click at [640, 69] on span "Request Status sorted ascending" at bounding box center [662, 71] width 45 height 17
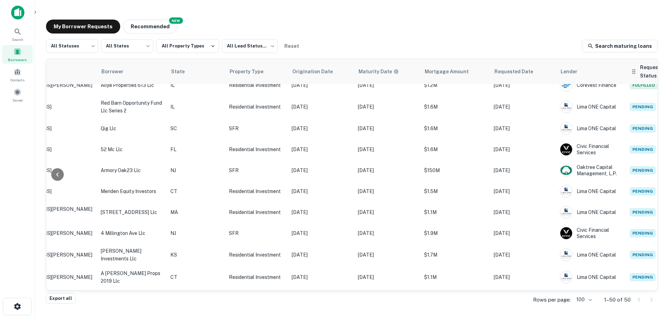
scroll to position [778, 130]
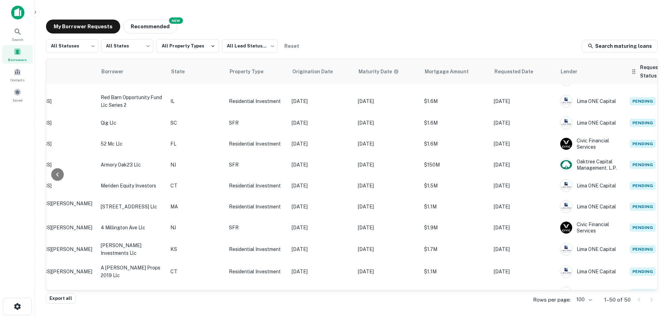
click at [645, 74] on span "Request Status sorted descending" at bounding box center [662, 71] width 45 height 17
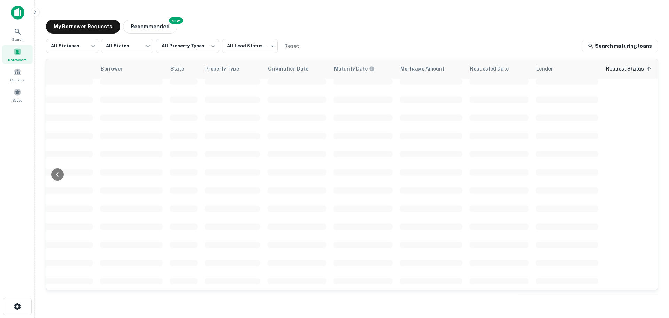
scroll to position [247, 130]
drag, startPoint x: 491, startPoint y: 290, endPoint x: 548, endPoint y: 290, distance: 56.5
click at [548, 290] on div "All Statuses *** ​ All States *** ​ All Property Types All Lead Statuses *** ​ …" at bounding box center [352, 166] width 612 height 254
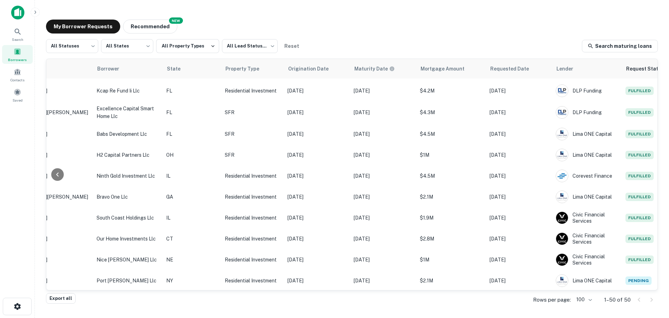
scroll to position [523, 134]
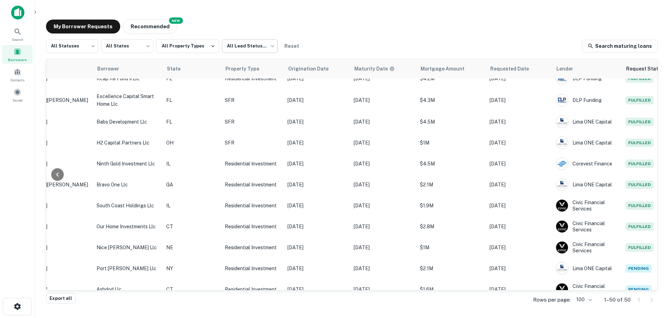
click at [258, 45] on body "Search Borrowers Contacts Saved My Borrower Requests NEW Recommended All Status…" at bounding box center [334, 159] width 669 height 318
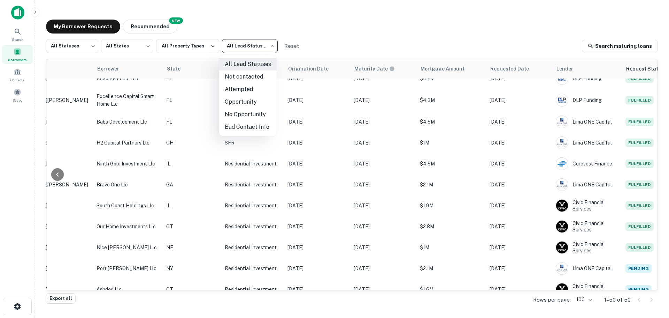
click at [66, 41] on div at bounding box center [334, 159] width 669 height 318
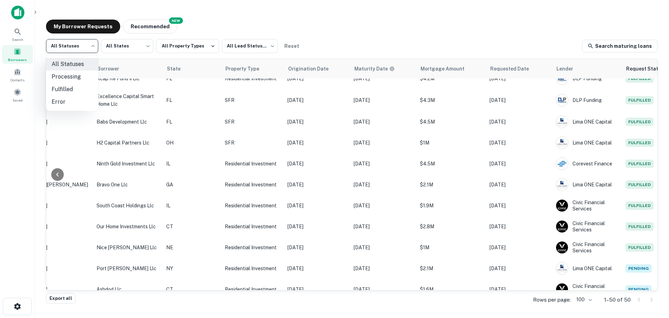
click at [66, 44] on body "Search Borrowers Contacts Saved My Borrower Requests NEW Recommended All Status…" at bounding box center [334, 159] width 669 height 318
click at [78, 88] on li "Fulfilled" at bounding box center [72, 89] width 52 height 13
type input "*********"
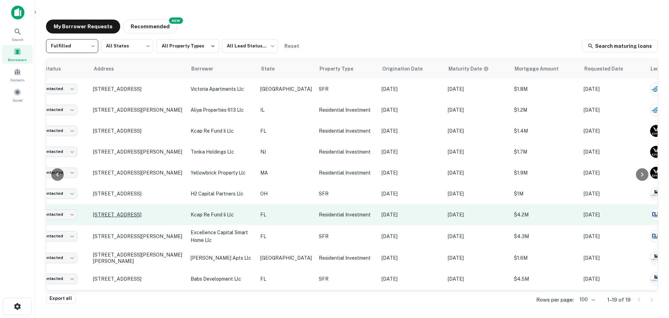
scroll to position [0, 39]
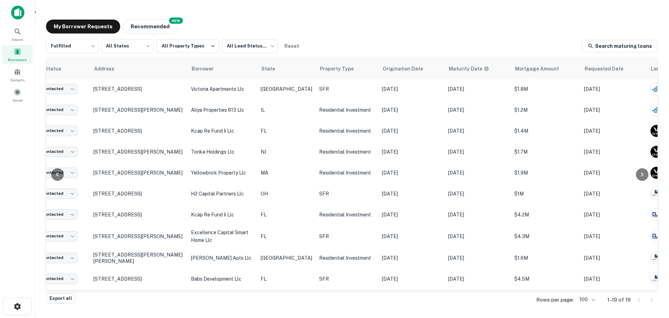
drag, startPoint x: 114, startPoint y: 88, endPoint x: 409, endPoint y: 36, distance: 300.1
click at [409, 36] on div "My Borrower Requests NEW Recommended Fulfilled ********* ​ All States *** ​ All…" at bounding box center [351, 157] width 623 height 286
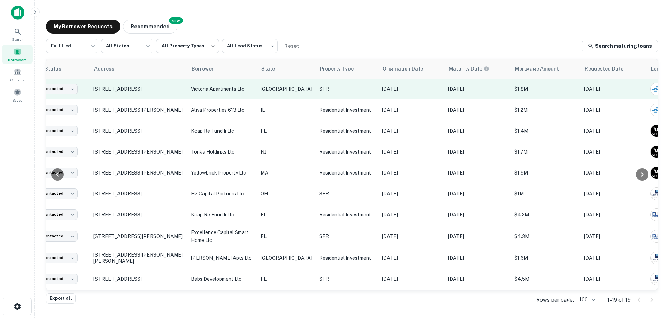
click at [229, 90] on p "victoria apartments llc" at bounding box center [222, 89] width 63 height 8
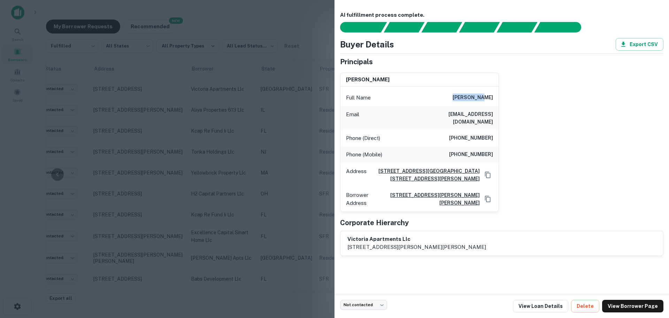
drag, startPoint x: 464, startPoint y: 98, endPoint x: 496, endPoint y: 99, distance: 32.1
click at [496, 99] on div "Full Name [PERSON_NAME]" at bounding box center [420, 97] width 158 height 17
copy h6 "[PERSON_NAME]"
click at [276, 20] on div at bounding box center [334, 159] width 669 height 318
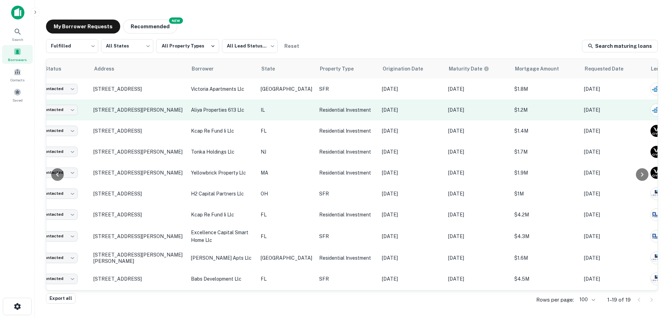
click at [280, 112] on p "IL" at bounding box center [287, 110] width 52 height 8
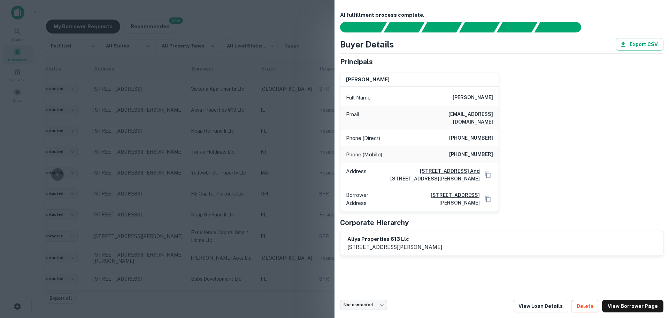
click at [242, 153] on div at bounding box center [334, 159] width 669 height 318
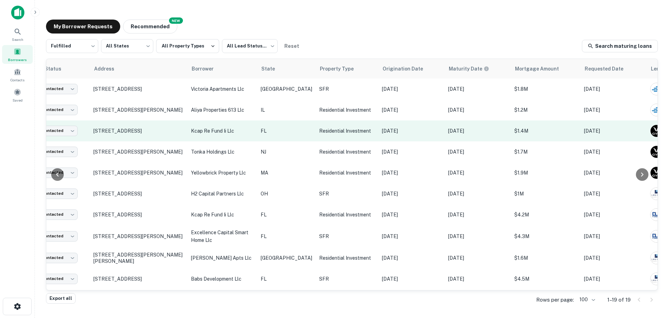
click at [249, 133] on p "kcap re fund ii llc" at bounding box center [222, 131] width 63 height 8
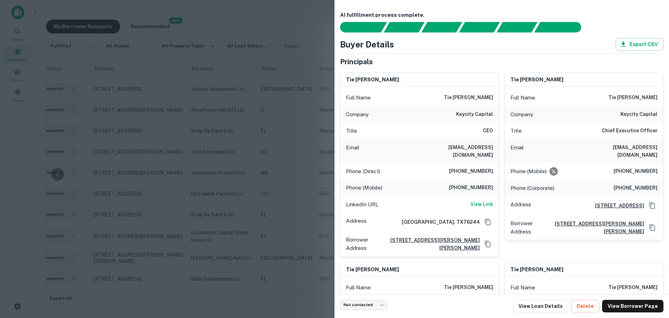
click at [242, 145] on div at bounding box center [334, 159] width 669 height 318
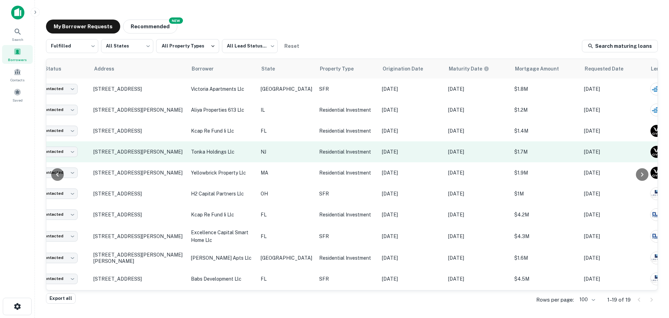
click at [246, 152] on p "tonka holdings llc" at bounding box center [222, 152] width 63 height 8
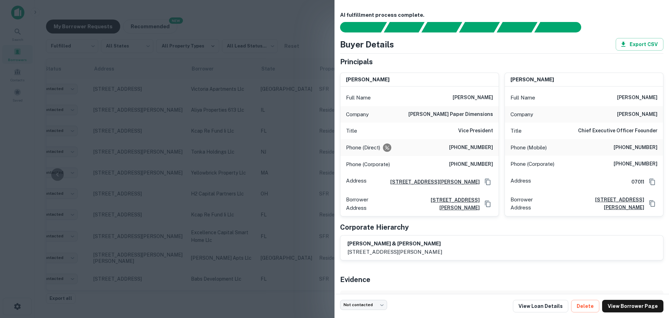
drag, startPoint x: 453, startPoint y: 94, endPoint x: 491, endPoint y: 99, distance: 37.9
click at [491, 99] on div "Full Name [PERSON_NAME]" at bounding box center [420, 97] width 158 height 17
copy h6 "[PERSON_NAME]"
drag, startPoint x: 620, startPoint y: 98, endPoint x: 653, endPoint y: 98, distance: 33.5
click at [653, 98] on div "Full Name [PERSON_NAME]" at bounding box center [584, 97] width 158 height 17
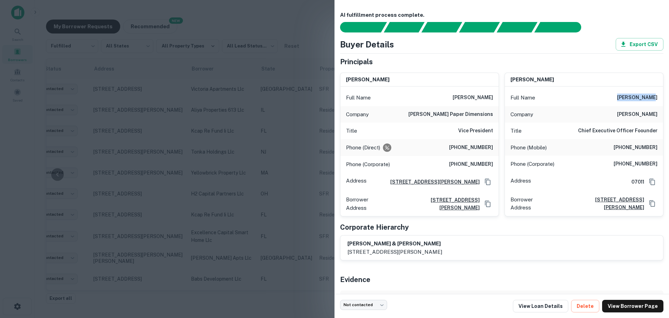
copy h6 "[PERSON_NAME]"
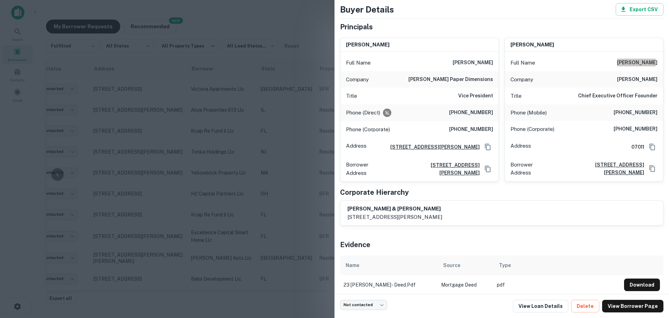
scroll to position [41, 0]
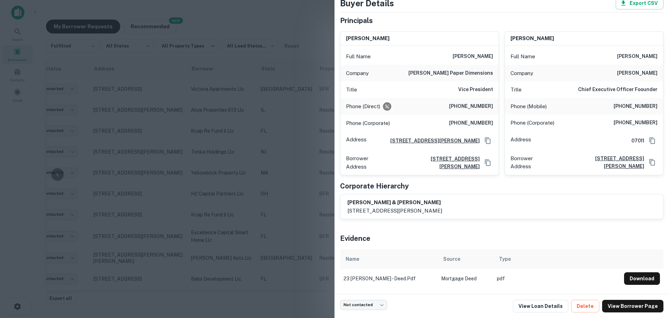
click at [252, 210] on div at bounding box center [334, 159] width 669 height 318
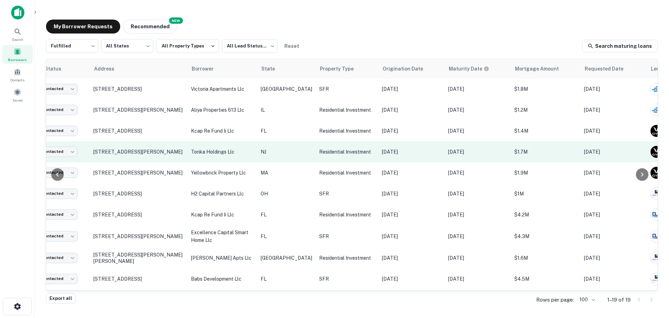
click at [228, 154] on p "tonka holdings llc" at bounding box center [222, 152] width 63 height 8
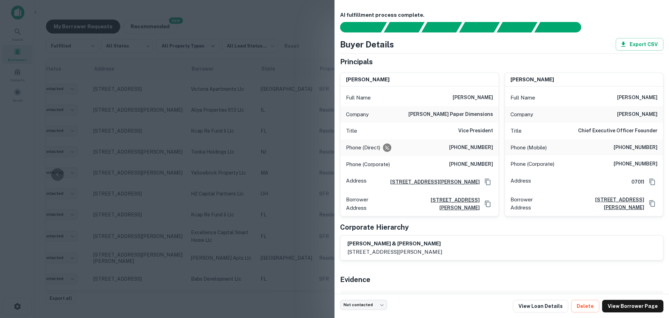
click at [226, 166] on div at bounding box center [334, 159] width 669 height 318
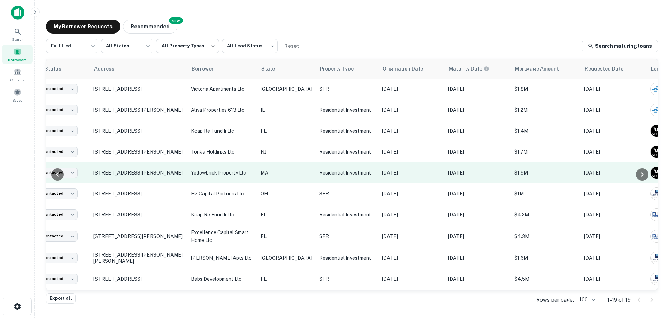
click at [219, 173] on p "yellowbrick property llc" at bounding box center [222, 173] width 63 height 8
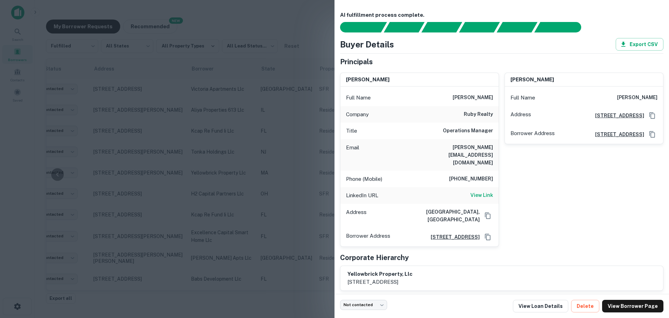
drag, startPoint x: 404, startPoint y: 79, endPoint x: 346, endPoint y: 81, distance: 57.5
click at [346, 81] on div "[PERSON_NAME]" at bounding box center [420, 80] width 158 height 14
copy h6 "[PERSON_NAME]"
drag, startPoint x: 178, startPoint y: 109, endPoint x: 179, endPoint y: 119, distance: 10.5
click at [178, 109] on div at bounding box center [334, 159] width 669 height 318
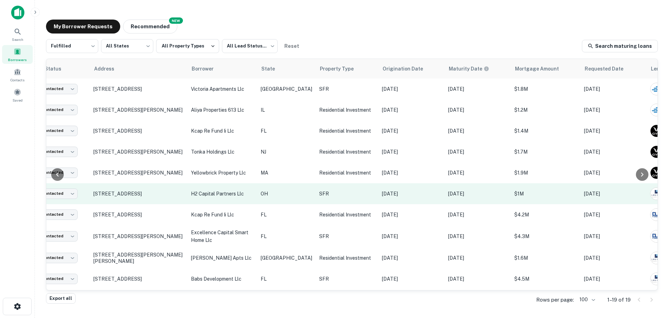
click at [223, 195] on p "h2 capital partners llc" at bounding box center [222, 194] width 63 height 8
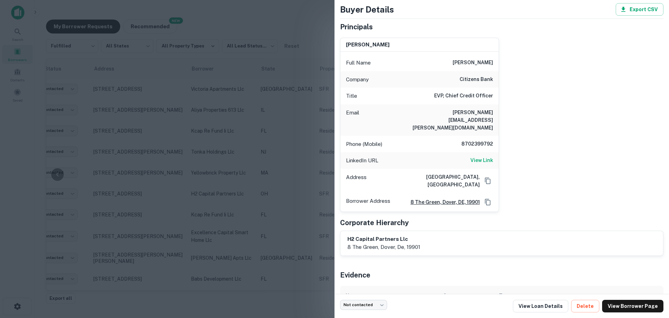
scroll to position [52, 0]
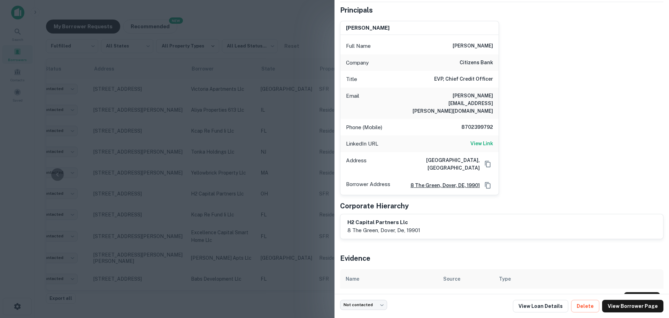
click at [282, 242] on div at bounding box center [334, 159] width 669 height 318
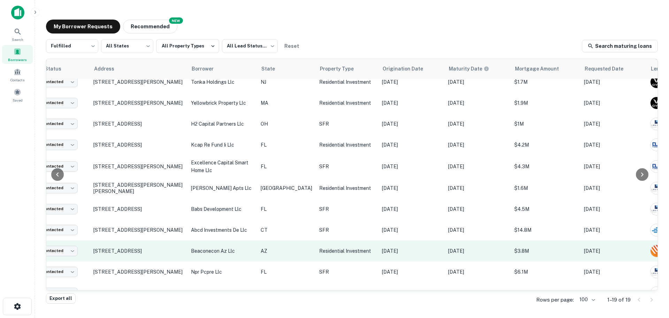
scroll to position [105, 39]
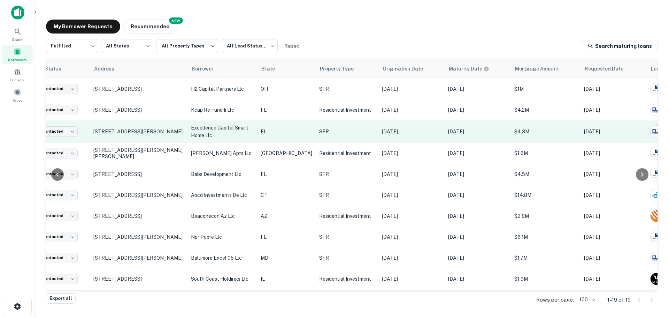
click at [225, 136] on p "excellence capital smart home llc" at bounding box center [222, 131] width 63 height 15
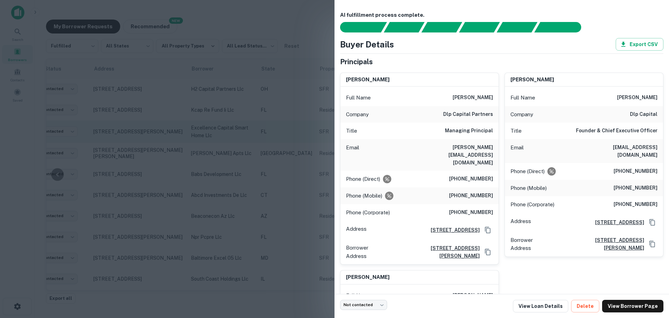
click at [225, 136] on div at bounding box center [334, 159] width 669 height 318
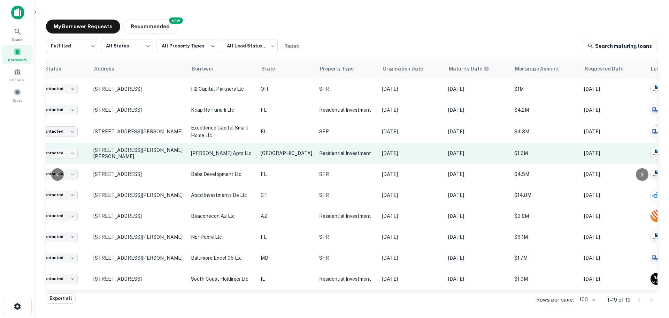
click at [229, 155] on p "[PERSON_NAME] apts llc" at bounding box center [222, 153] width 63 height 8
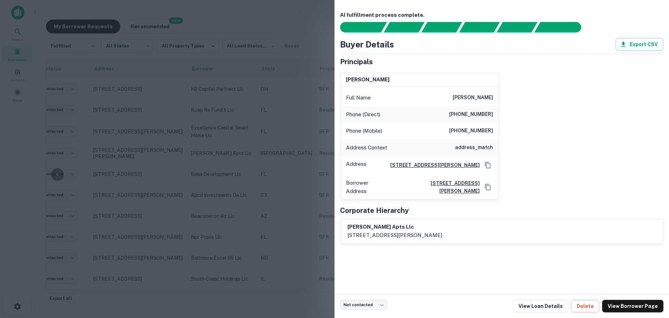
click at [224, 193] on div at bounding box center [334, 159] width 669 height 318
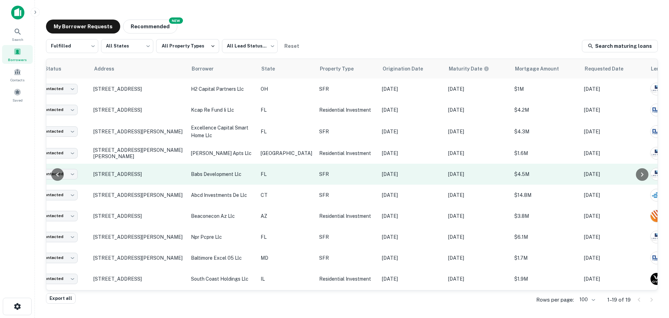
click at [224, 171] on p "babs development llc" at bounding box center [222, 174] width 63 height 8
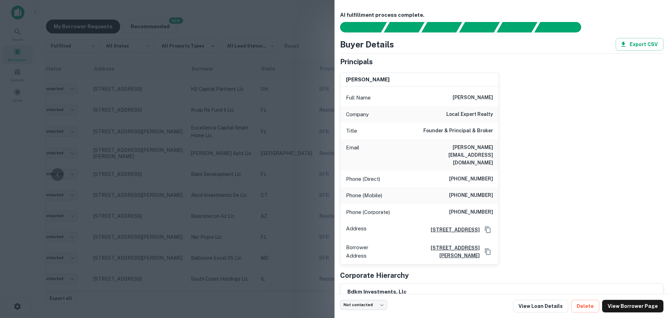
click at [219, 185] on div at bounding box center [334, 159] width 669 height 318
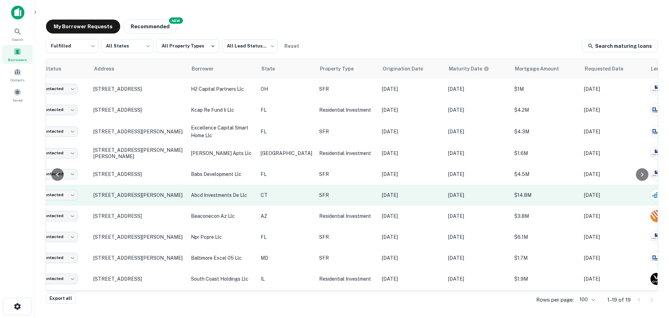
click at [214, 197] on p "abcd investments de llc" at bounding box center [222, 195] width 63 height 8
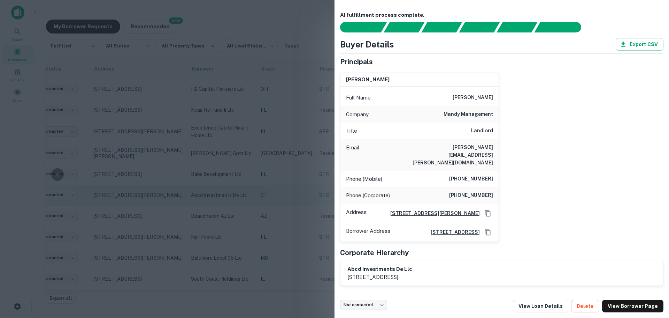
click at [214, 197] on div at bounding box center [334, 159] width 669 height 318
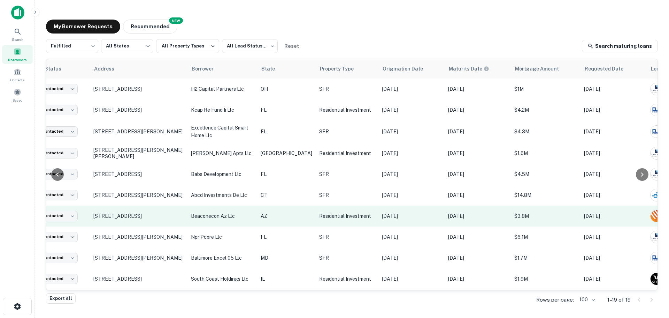
click at [208, 218] on p "beaconecon az llc" at bounding box center [222, 216] width 63 height 8
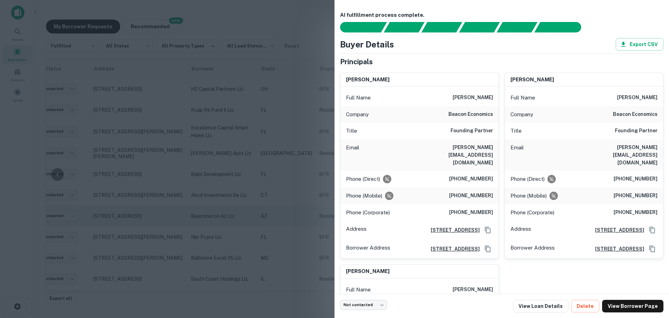
click at [208, 218] on div at bounding box center [334, 159] width 669 height 318
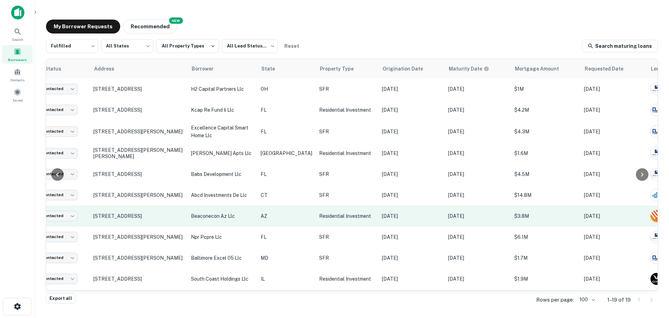
scroll to position [139, 39]
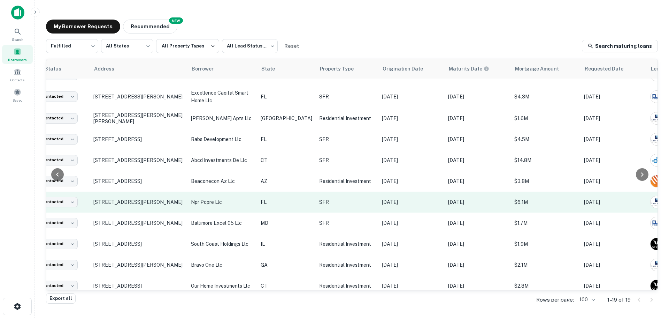
click at [216, 202] on p "npr pcpre llc" at bounding box center [222, 202] width 63 height 8
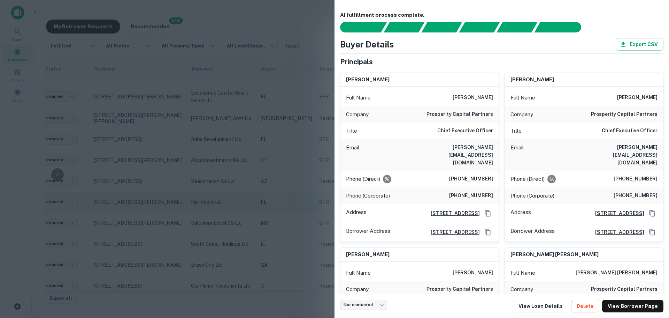
click at [216, 202] on div at bounding box center [334, 159] width 669 height 318
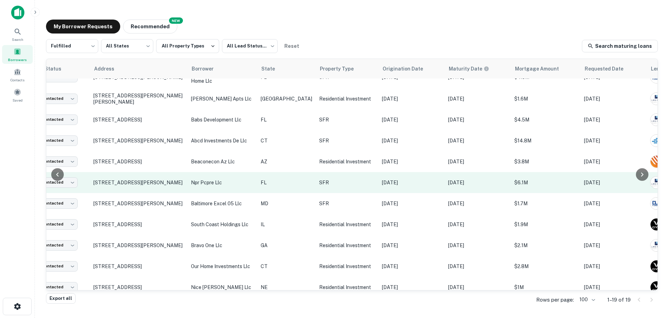
scroll to position [174, 39]
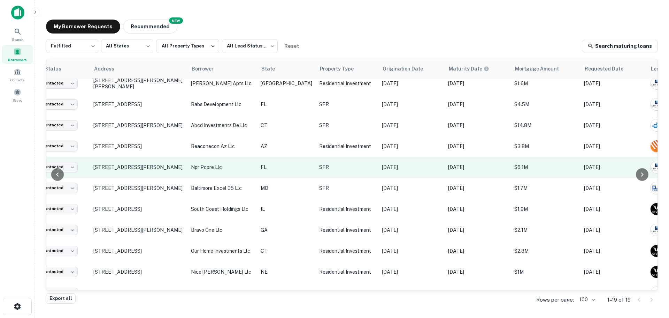
click at [216, 202] on td "south coast holdings llc" at bounding box center [223, 208] width 70 height 21
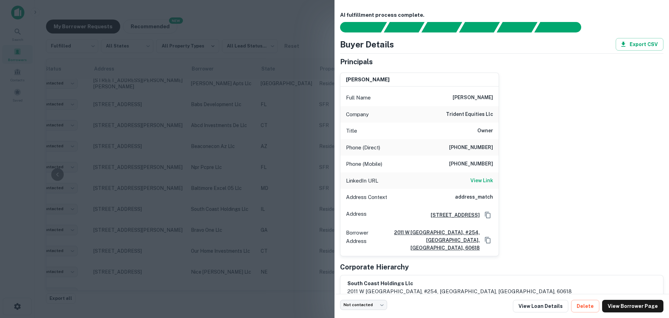
click at [251, 156] on div at bounding box center [334, 159] width 669 height 318
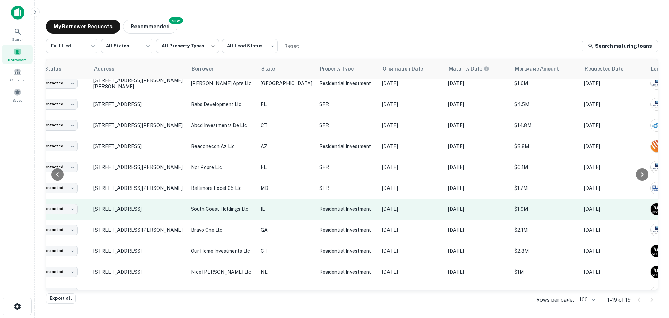
scroll to position [193, 39]
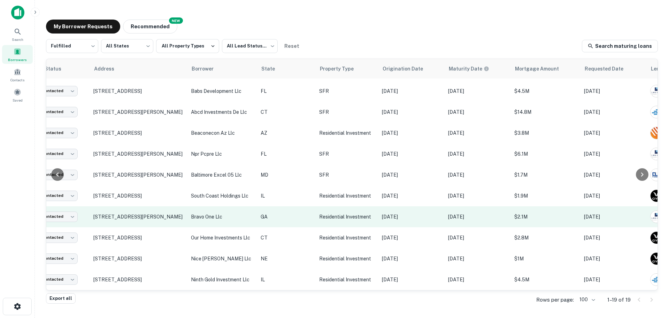
click at [206, 215] on td "bravo one llc" at bounding box center [223, 216] width 70 height 21
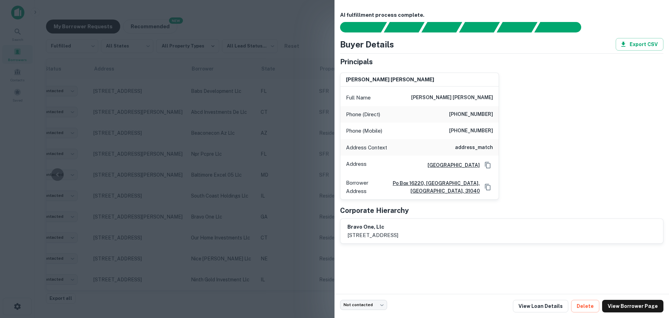
click at [206, 212] on div at bounding box center [334, 159] width 669 height 318
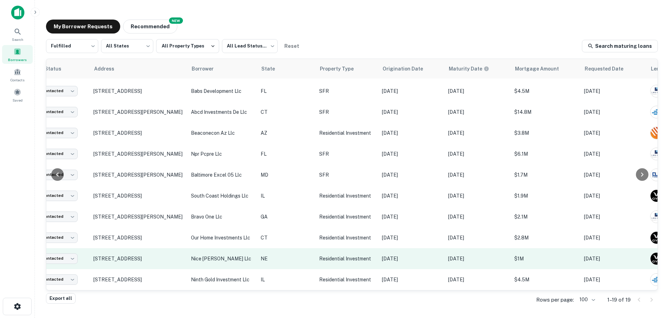
click at [321, 248] on td "Residential Investment" at bounding box center [347, 258] width 63 height 21
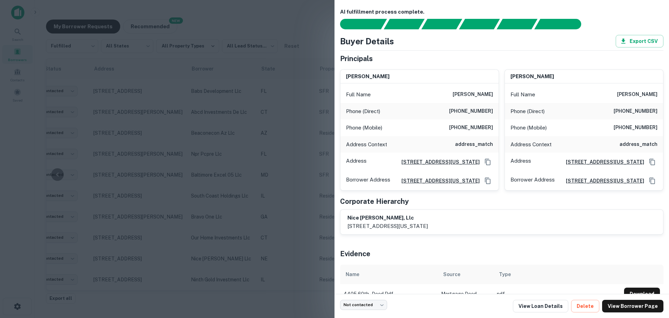
scroll to position [0, 0]
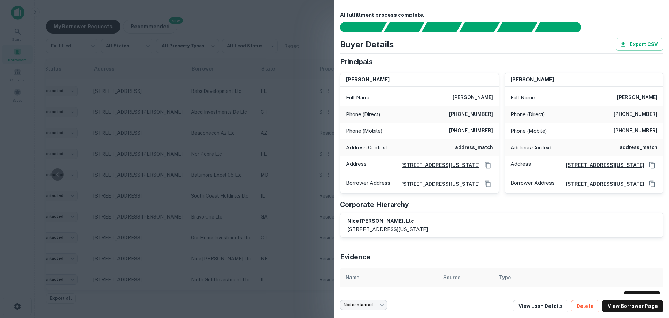
click at [242, 173] on div at bounding box center [334, 159] width 669 height 318
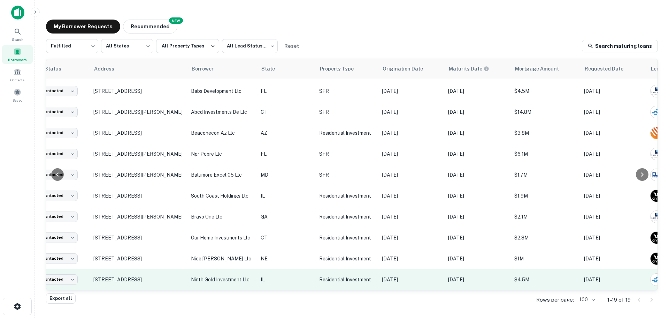
click at [200, 275] on p "ninth gold investment llc" at bounding box center [222, 279] width 63 height 8
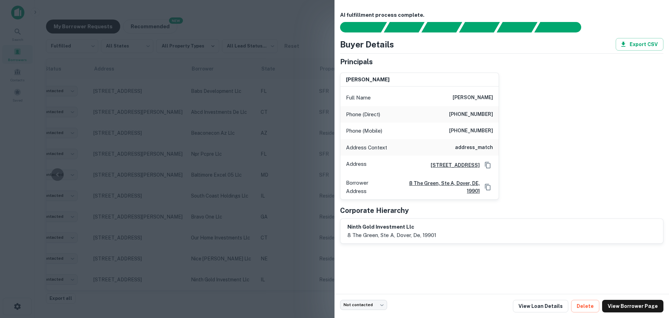
click at [270, 159] on div at bounding box center [334, 159] width 669 height 318
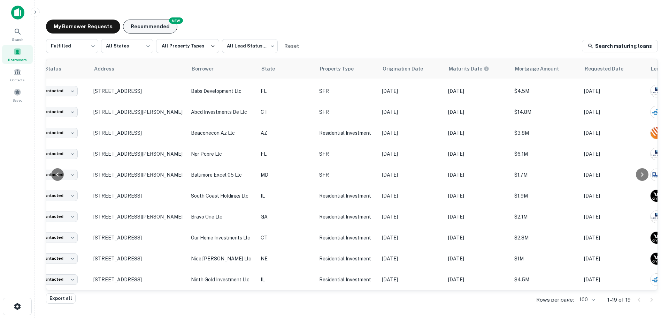
click at [167, 24] on button "Recommended" at bounding box center [150, 27] width 54 height 14
